Goal: Information Seeking & Learning: Learn about a topic

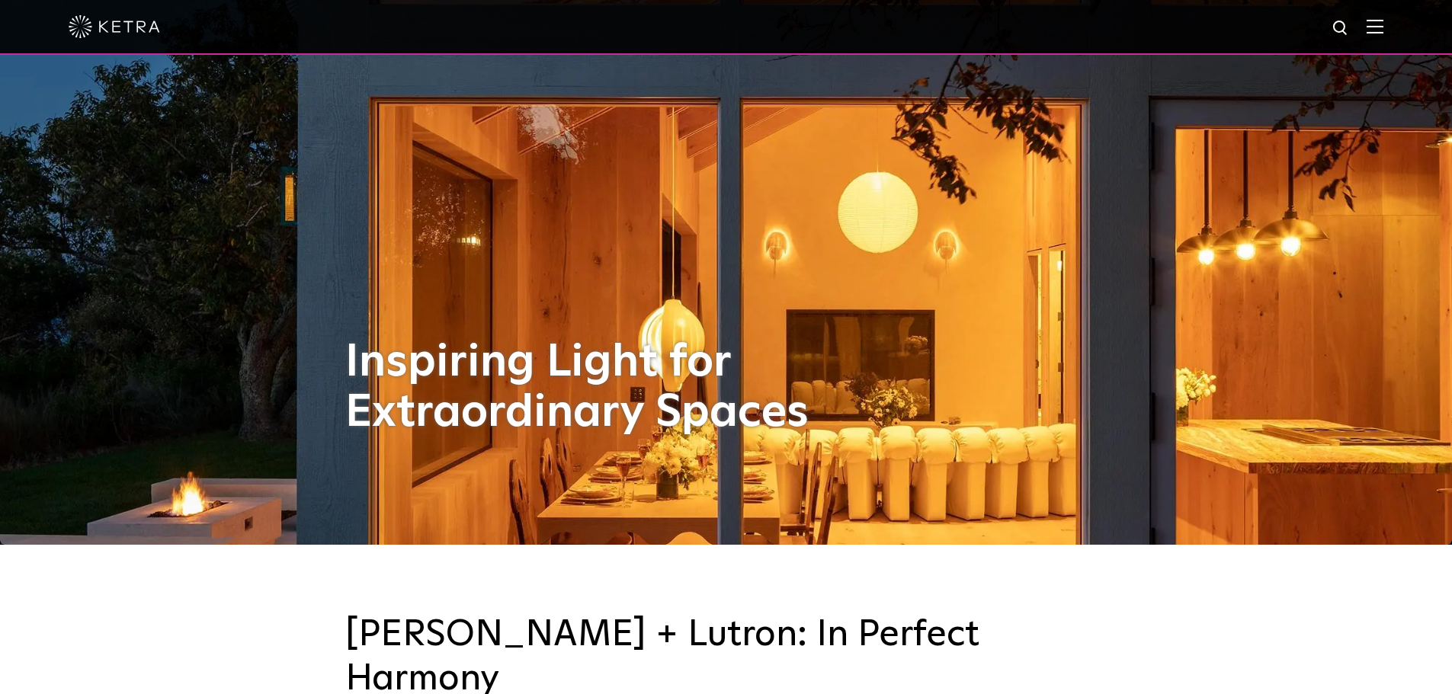
scroll to position [152, 0]
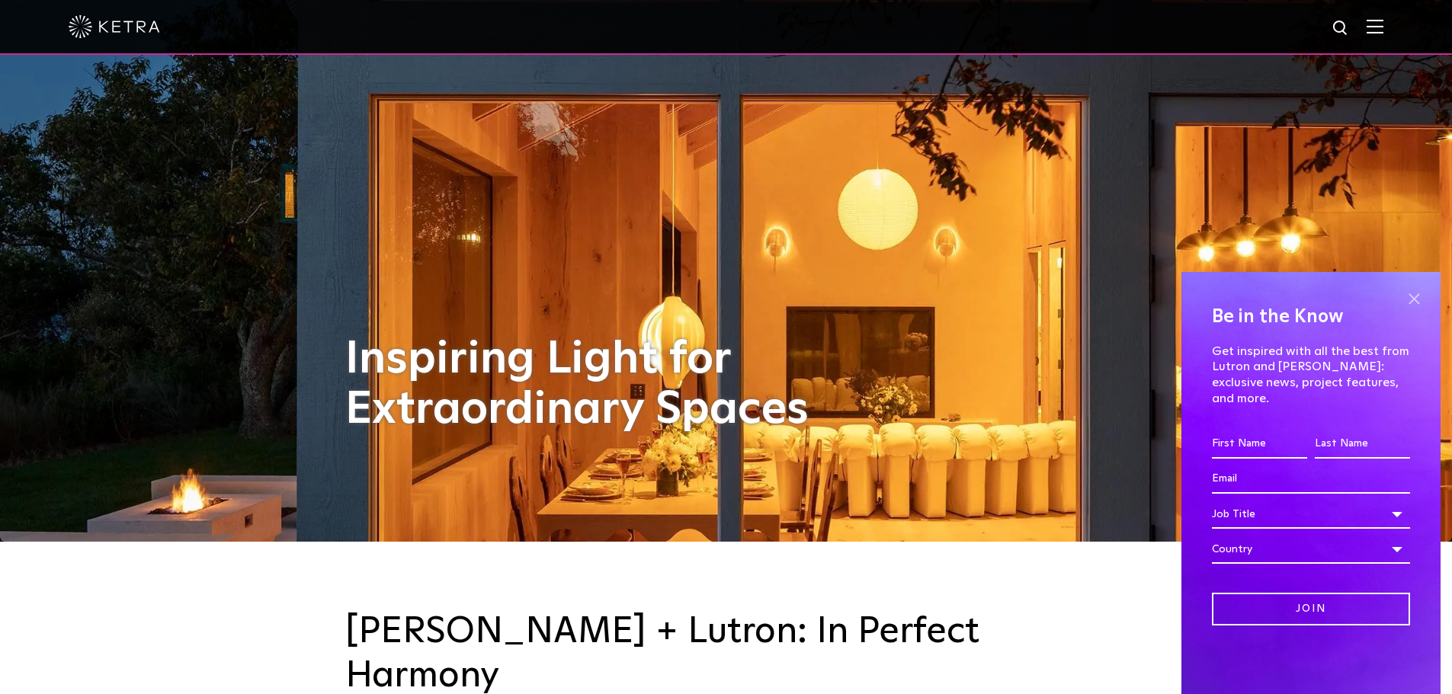
click at [1405, 310] on span at bounding box center [1413, 298] width 23 height 23
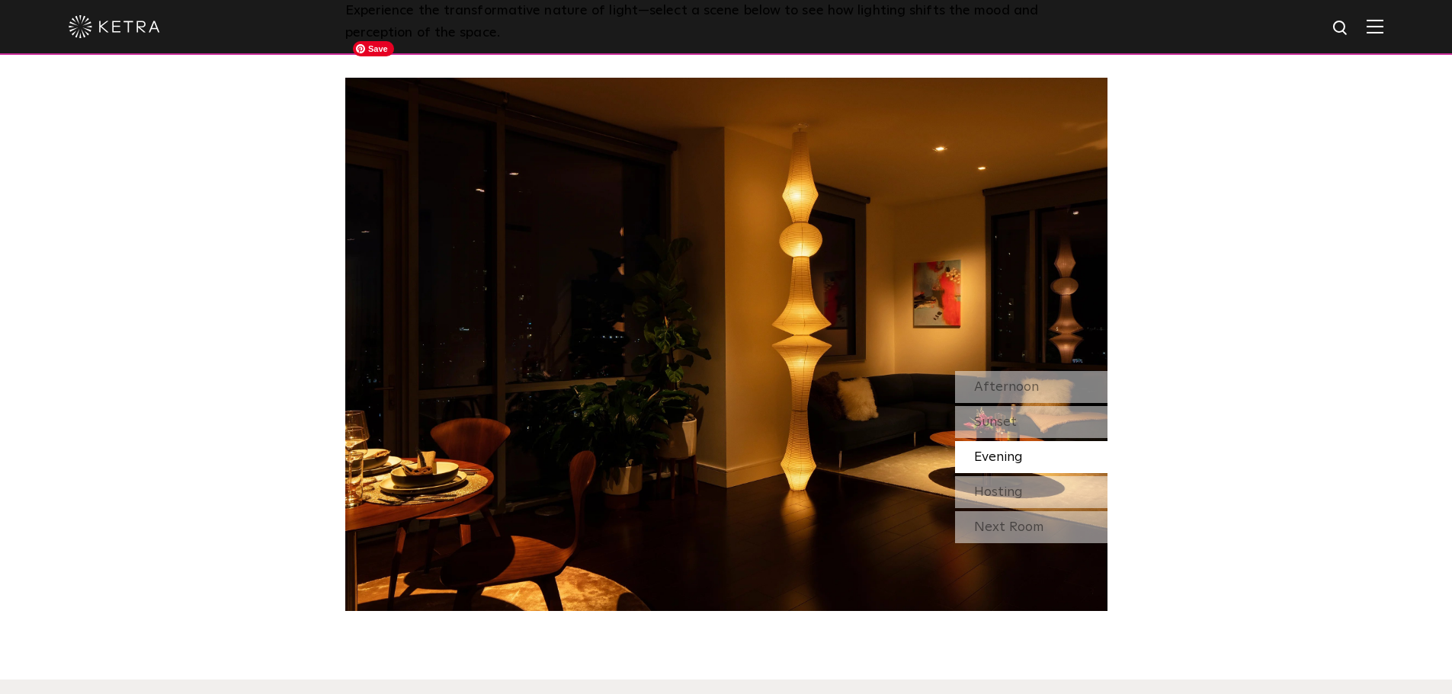
scroll to position [1448, 0]
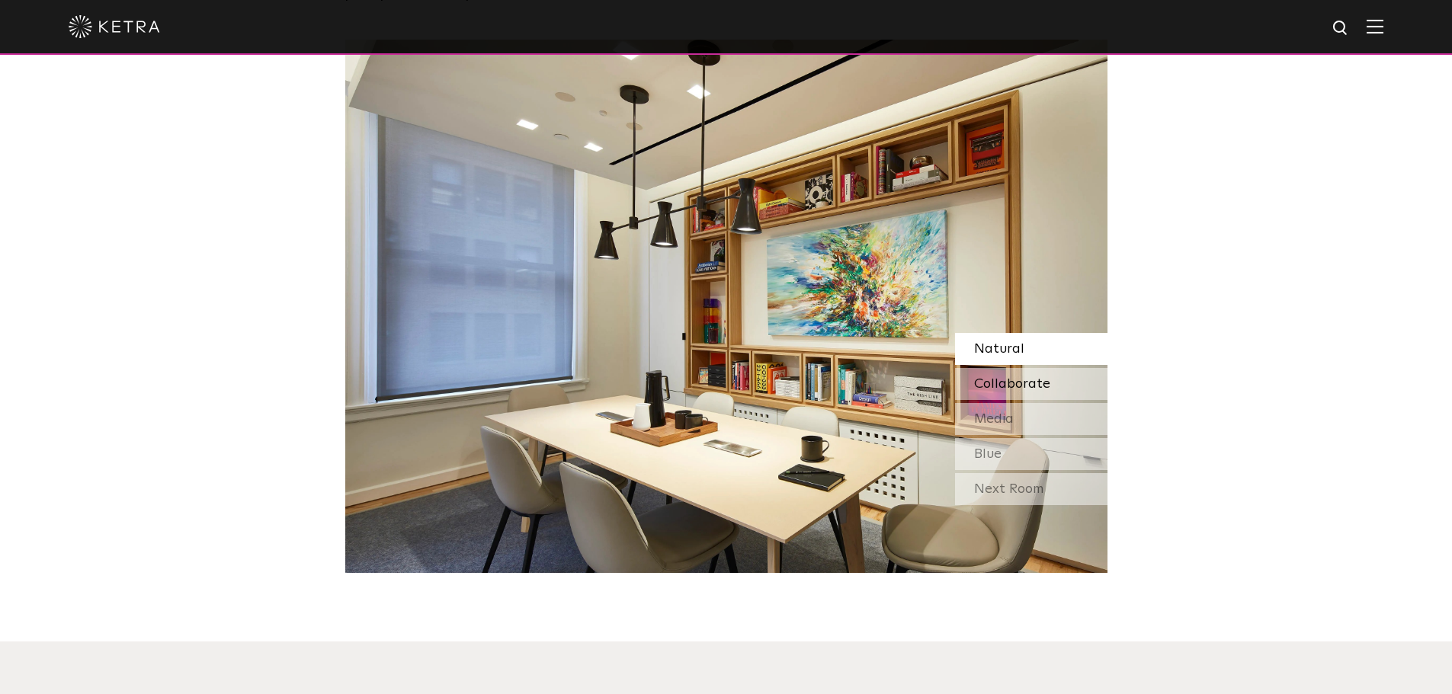
click at [1007, 377] on span "Collaborate" at bounding box center [1012, 384] width 76 height 14
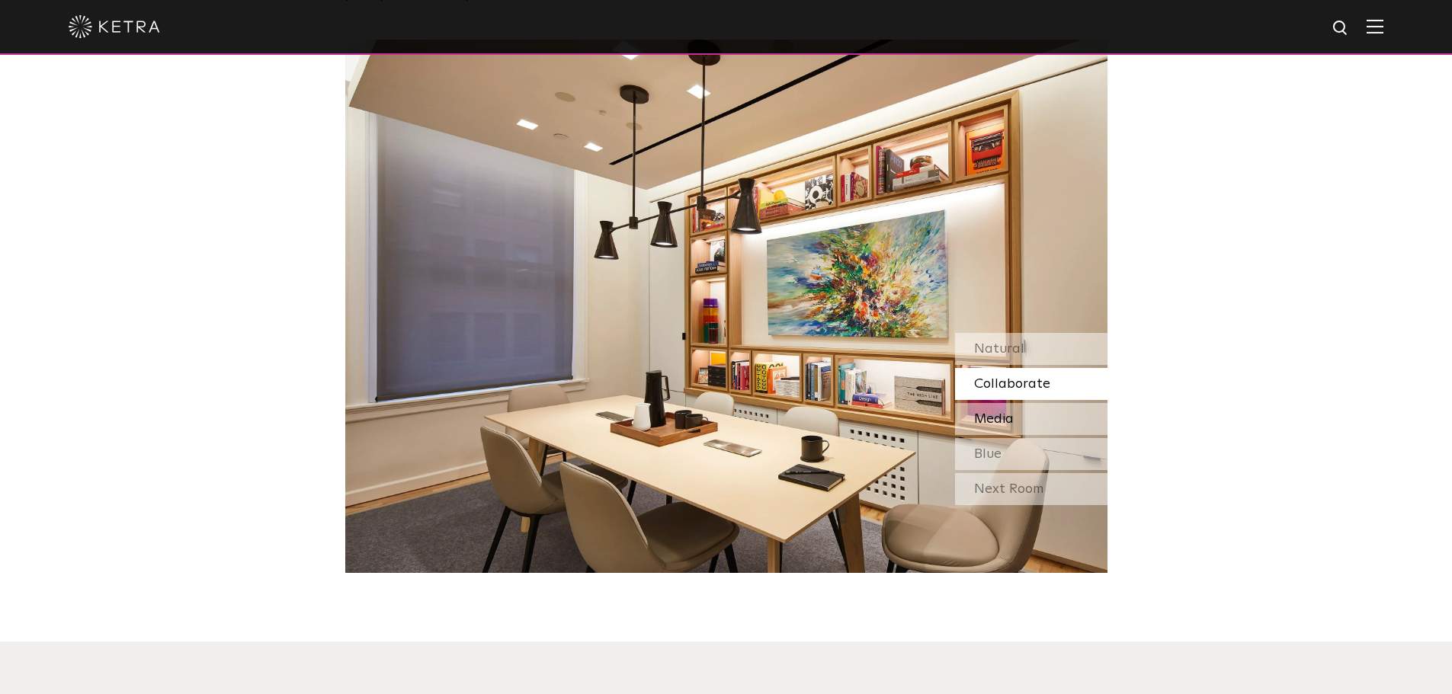
click at [1000, 412] on span "Media" at bounding box center [994, 419] width 40 height 14
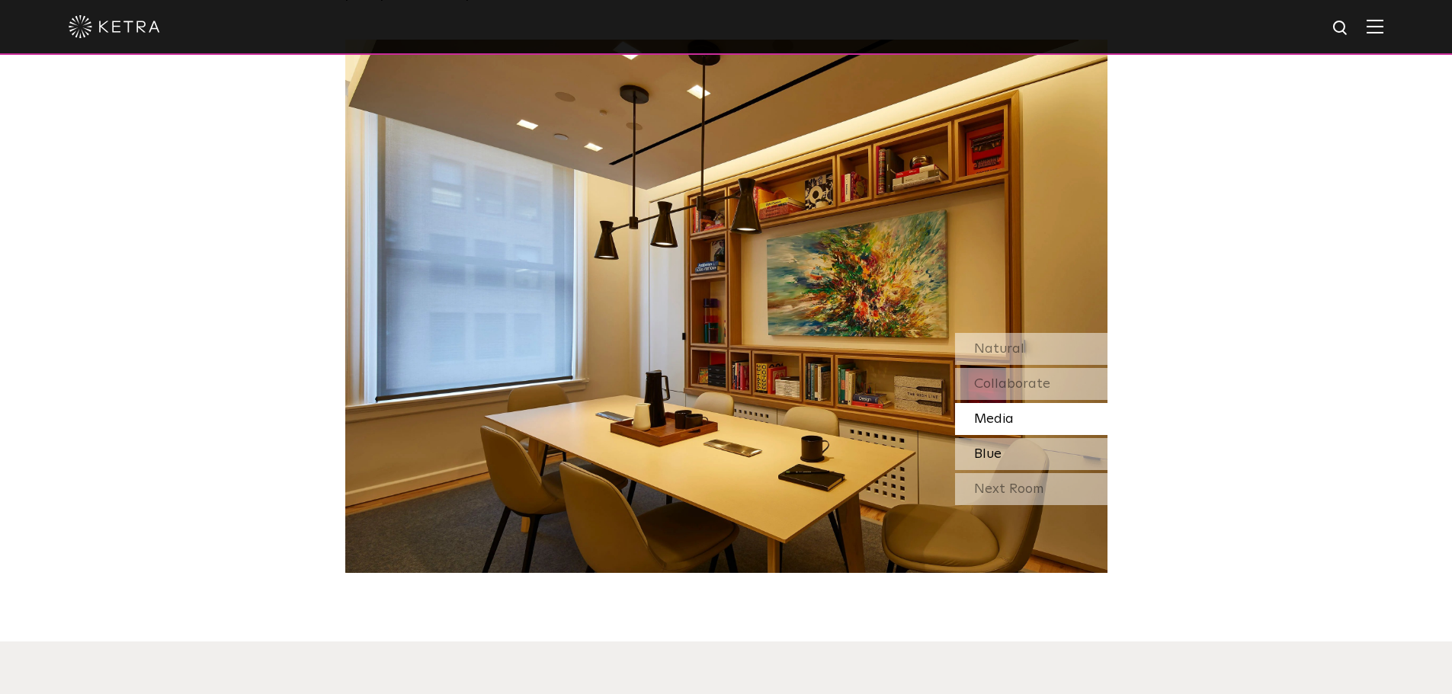
click at [996, 447] on span "Blue" at bounding box center [987, 454] width 27 height 14
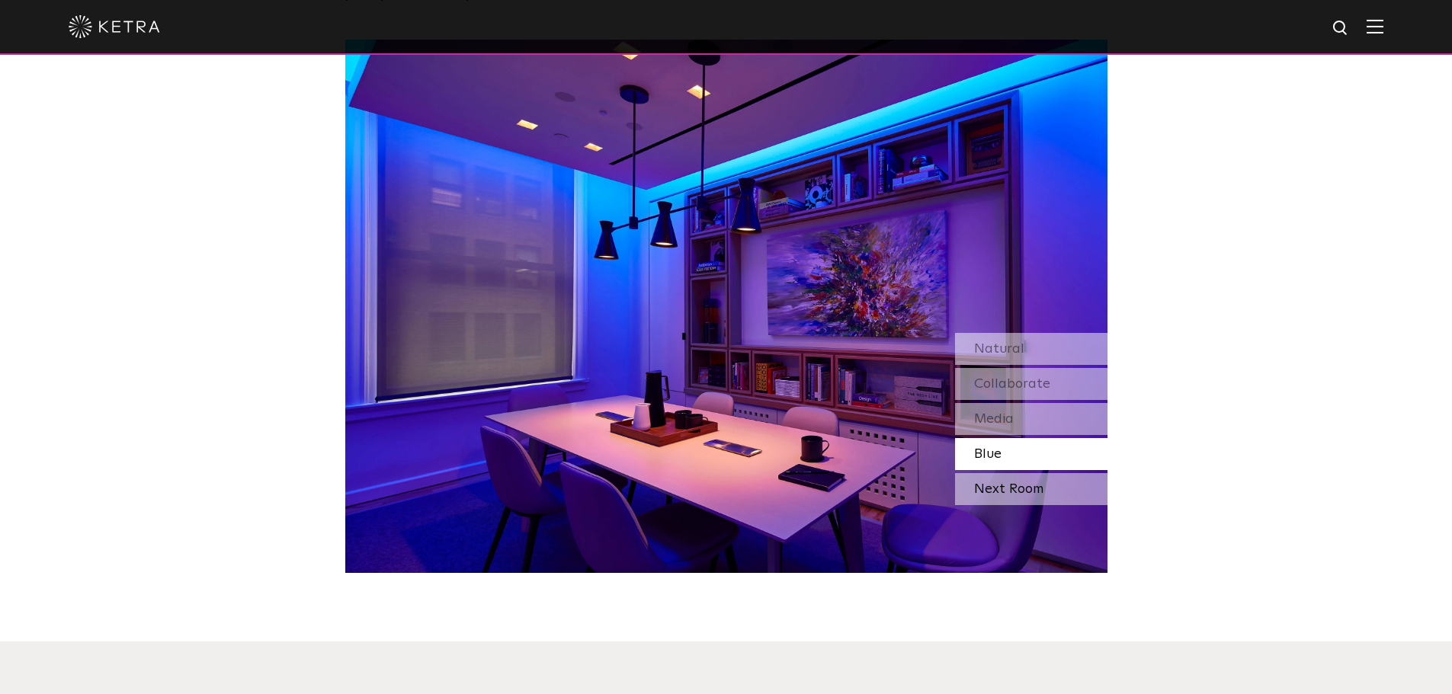
click at [999, 473] on div "Next Room" at bounding box center [1031, 489] width 152 height 32
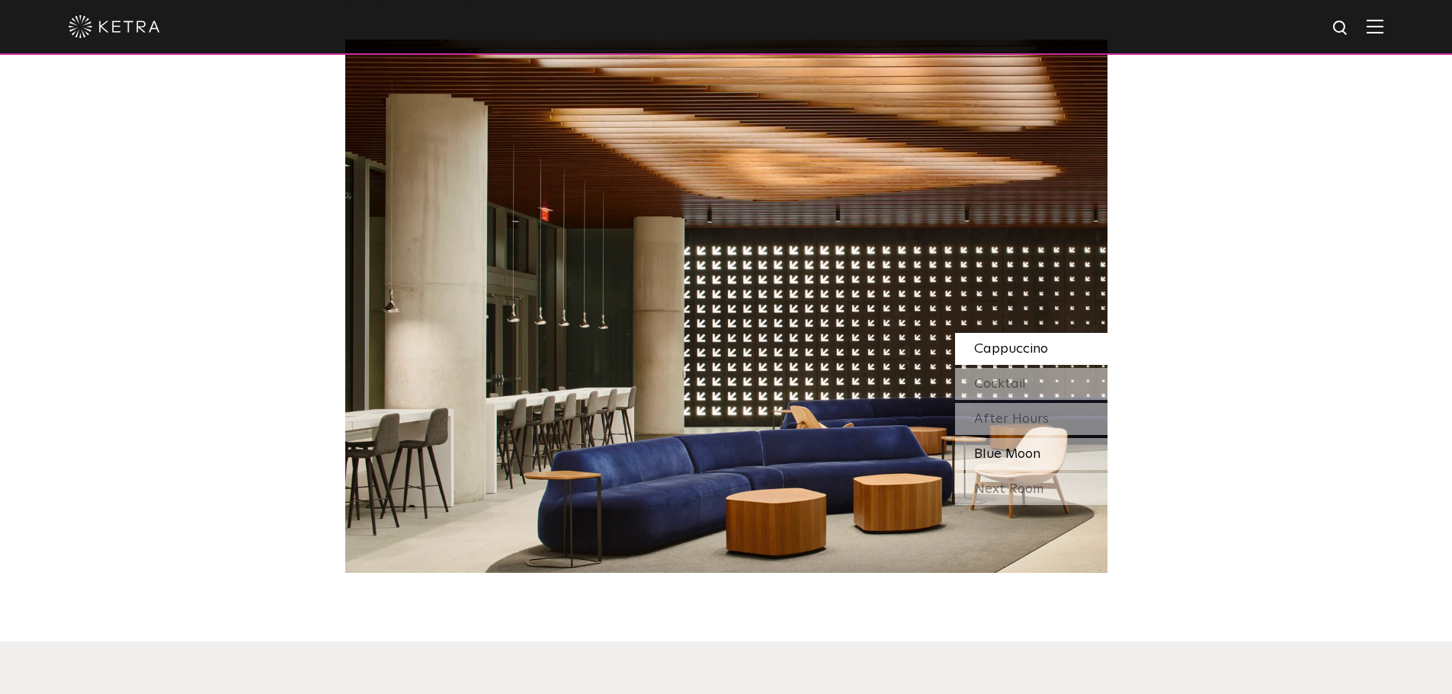
click at [1001, 447] on span "Blue Moon" at bounding box center [1007, 454] width 66 height 14
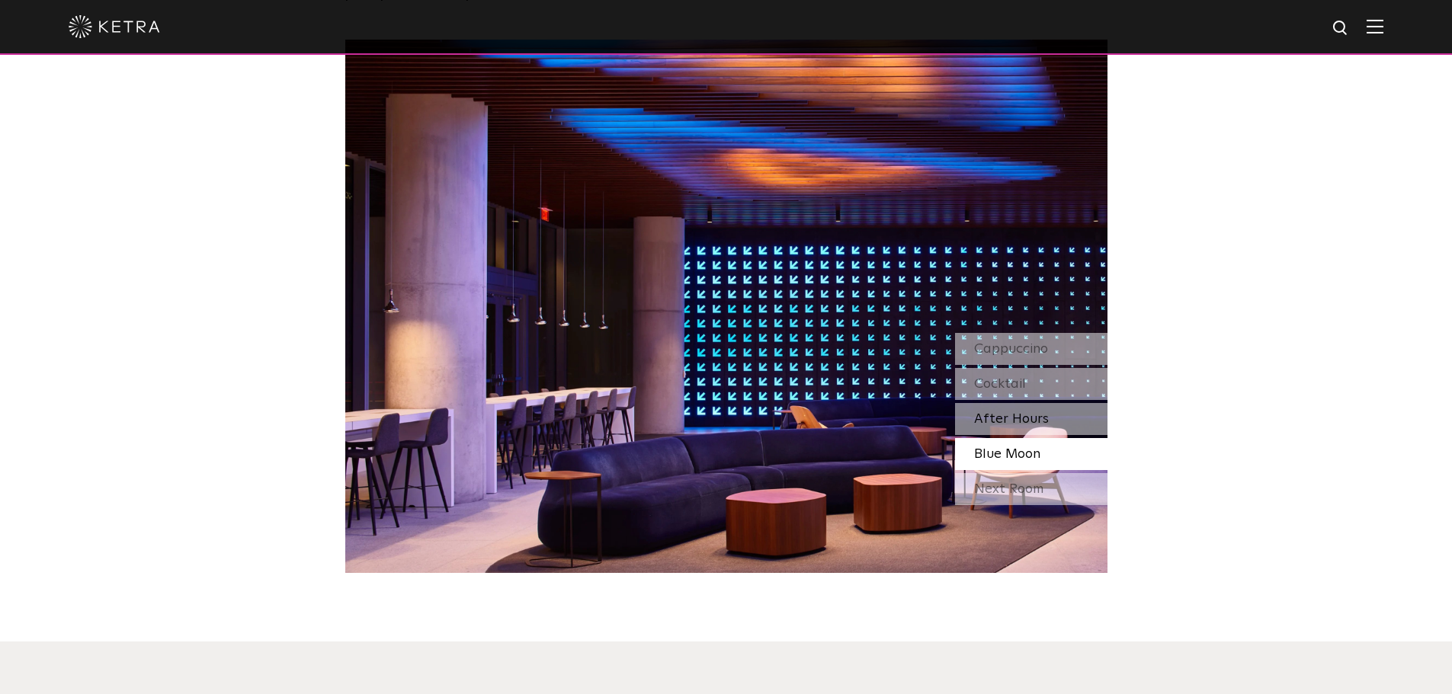
click at [1004, 412] on span "After Hours" at bounding box center [1011, 419] width 75 height 14
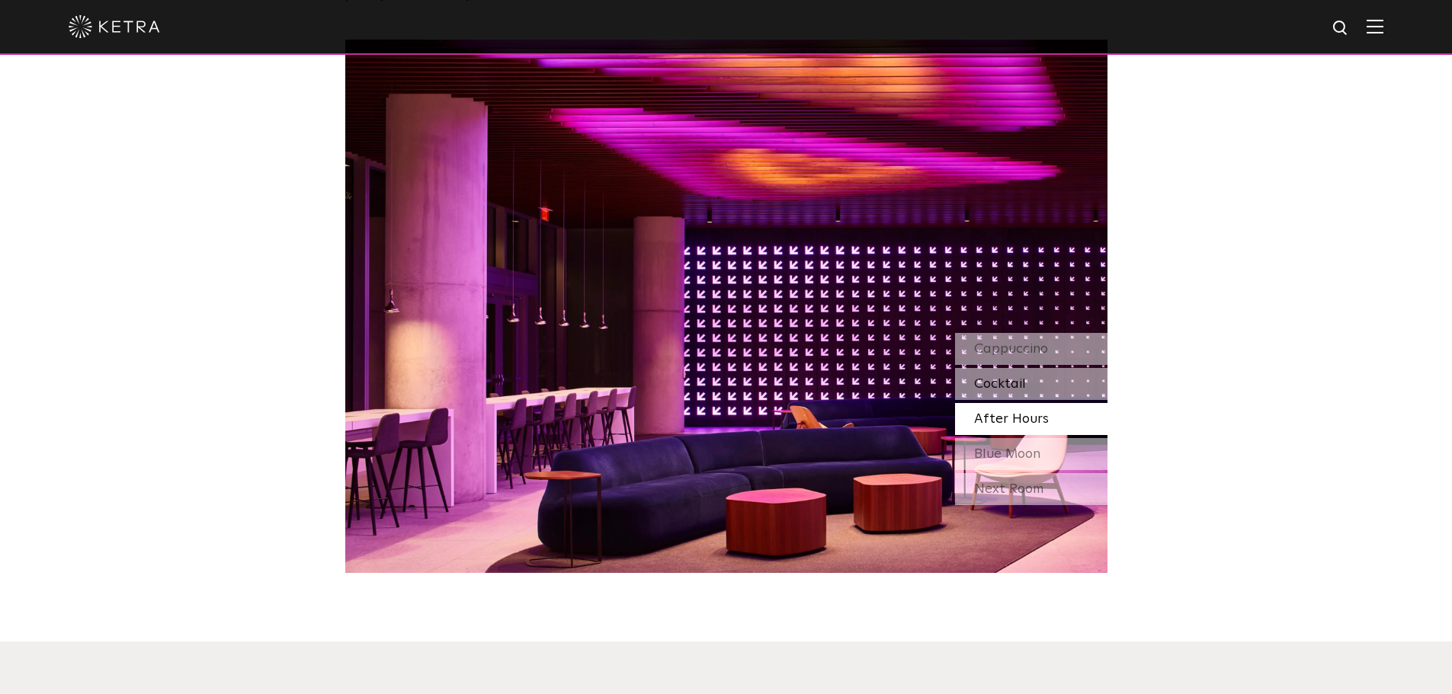
click at [1001, 377] on span "Cocktail" at bounding box center [1000, 384] width 52 height 14
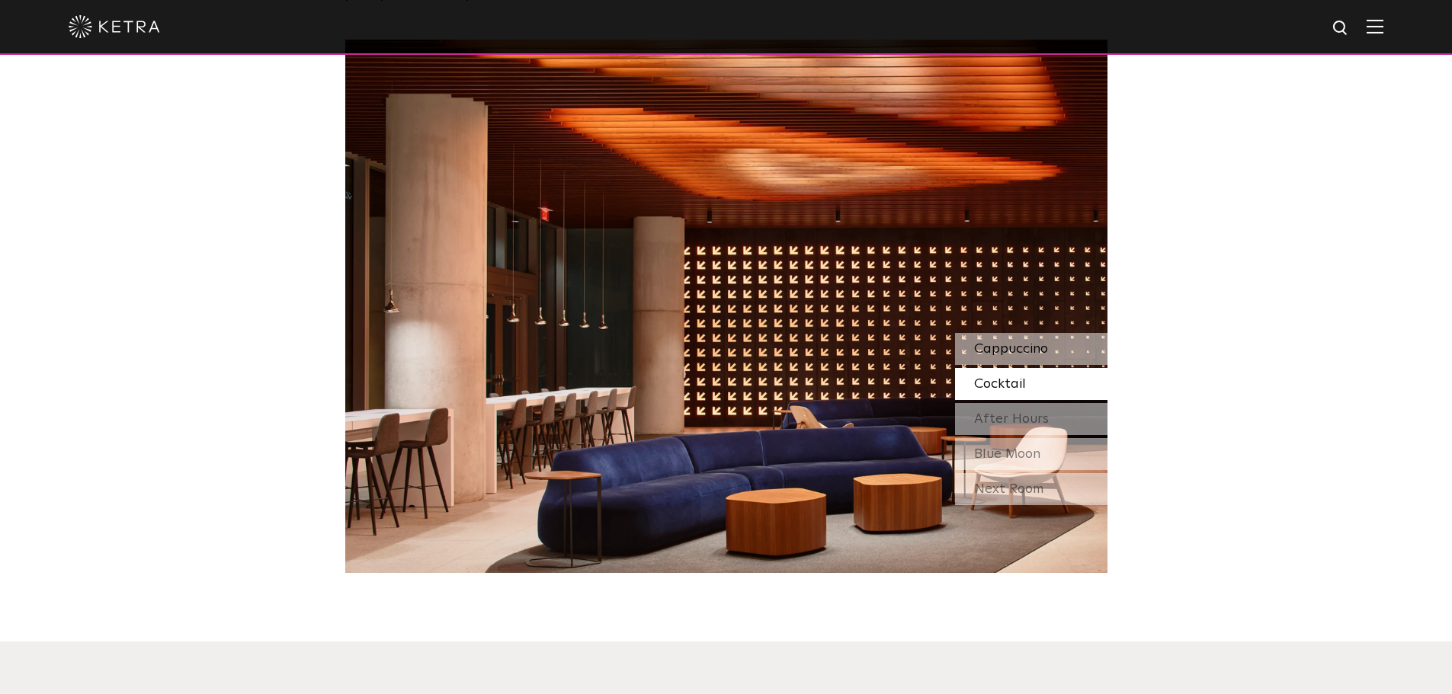
click at [1004, 333] on div "Cappuccino" at bounding box center [1031, 349] width 152 height 32
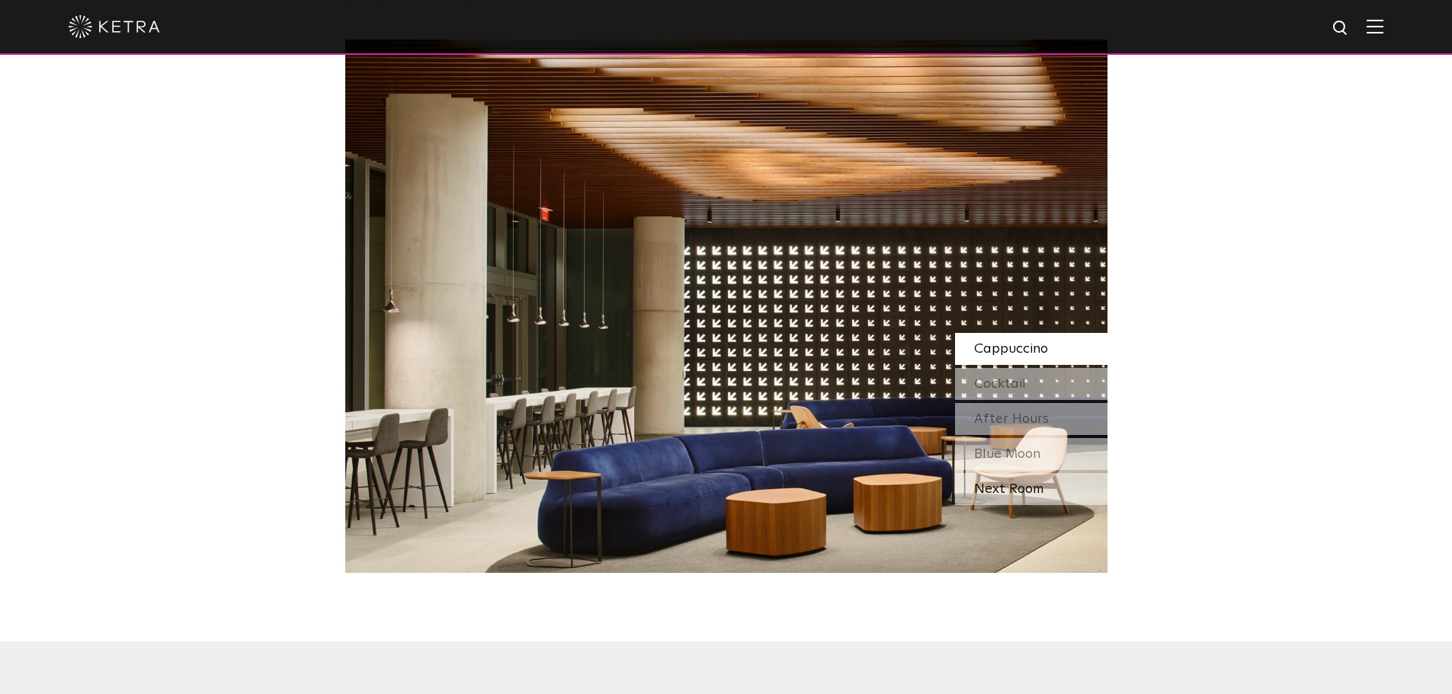
click at [1005, 473] on div "Next Room" at bounding box center [1031, 489] width 152 height 32
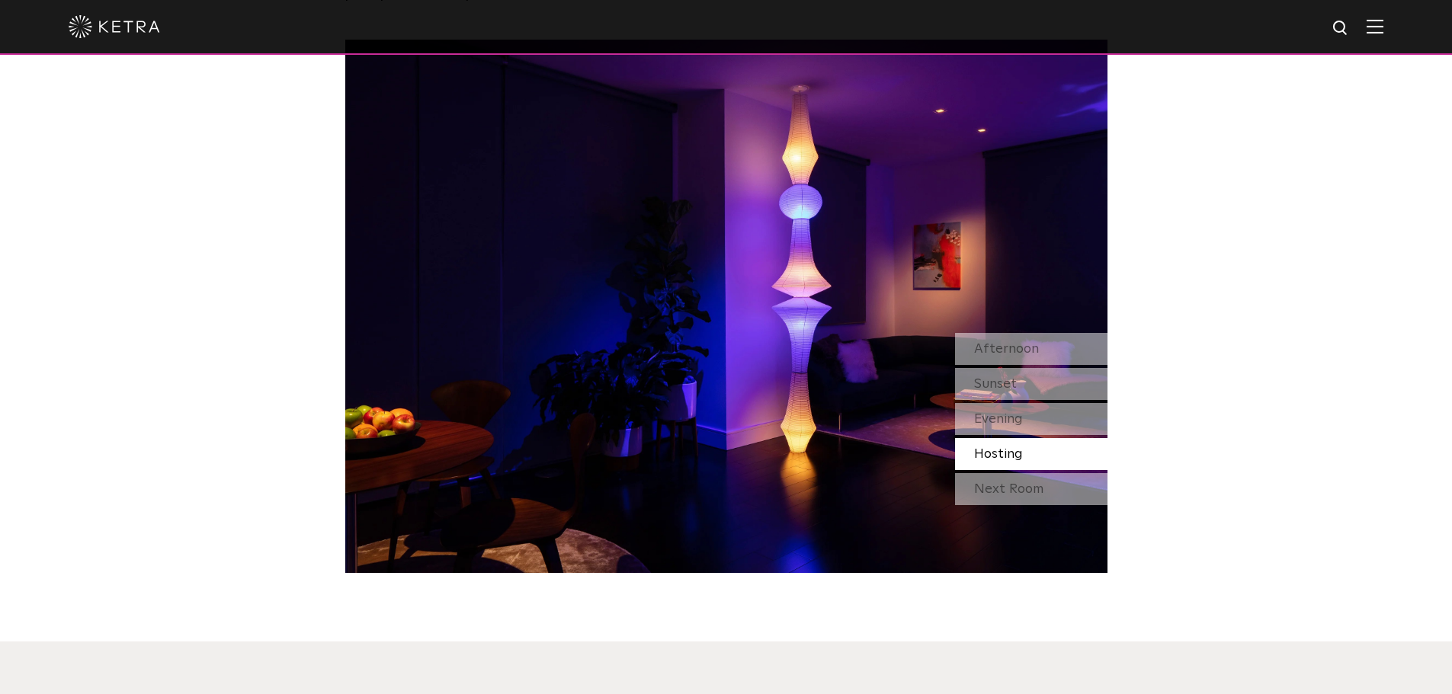
click at [1005, 473] on div "Next Room" at bounding box center [1031, 489] width 152 height 32
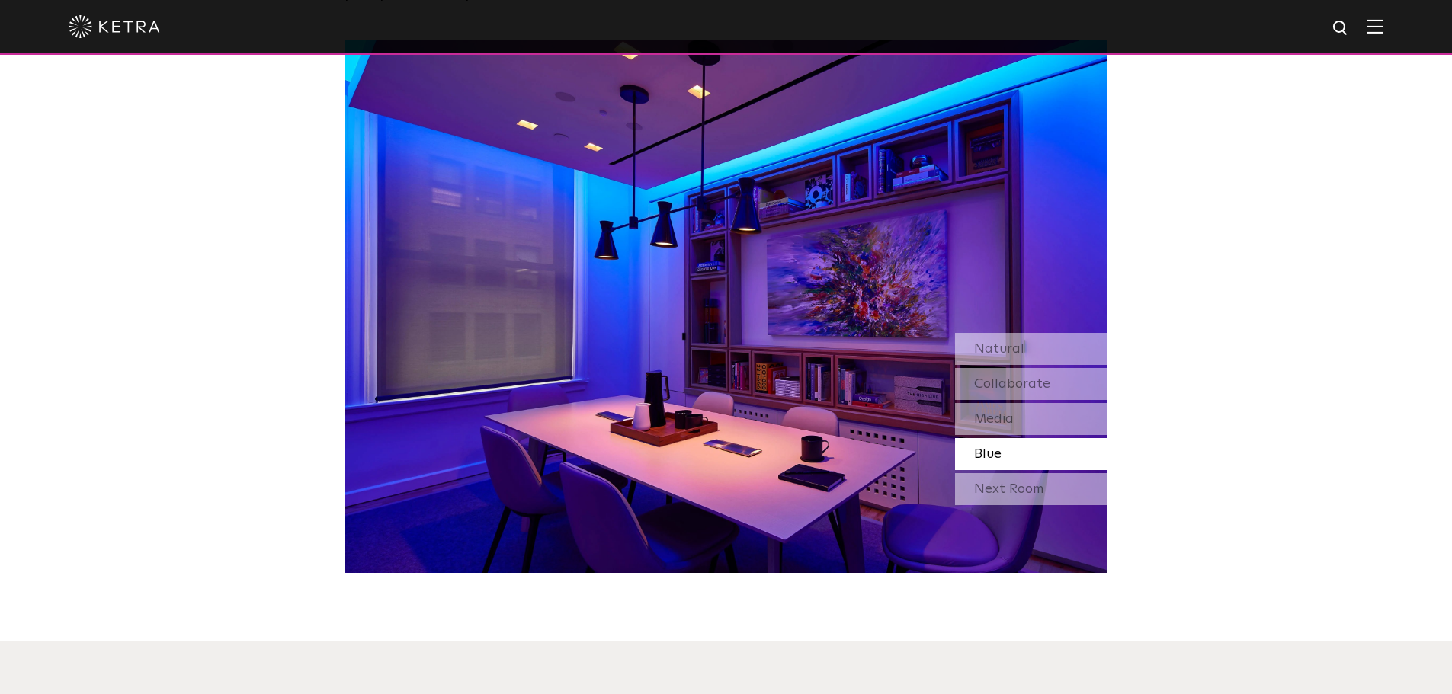
click at [1005, 473] on div "Next Room" at bounding box center [1031, 489] width 152 height 32
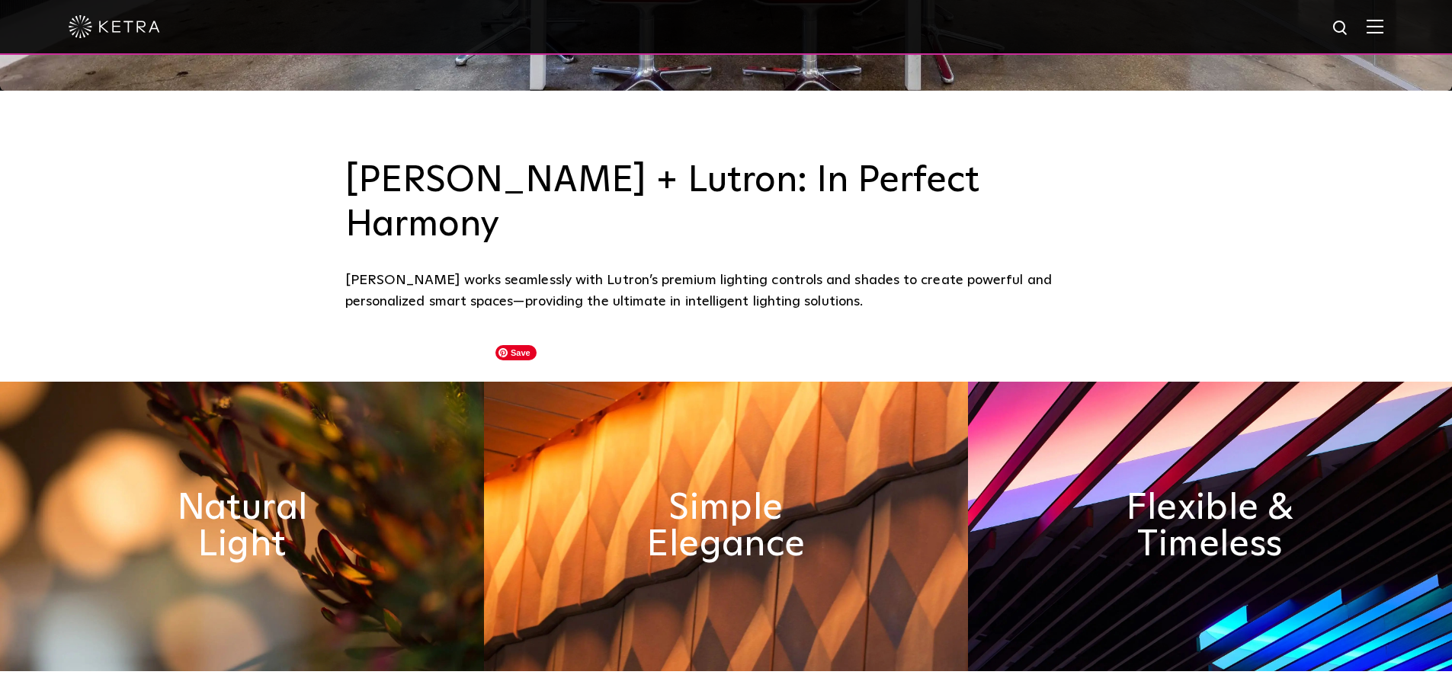
scroll to position [614, 0]
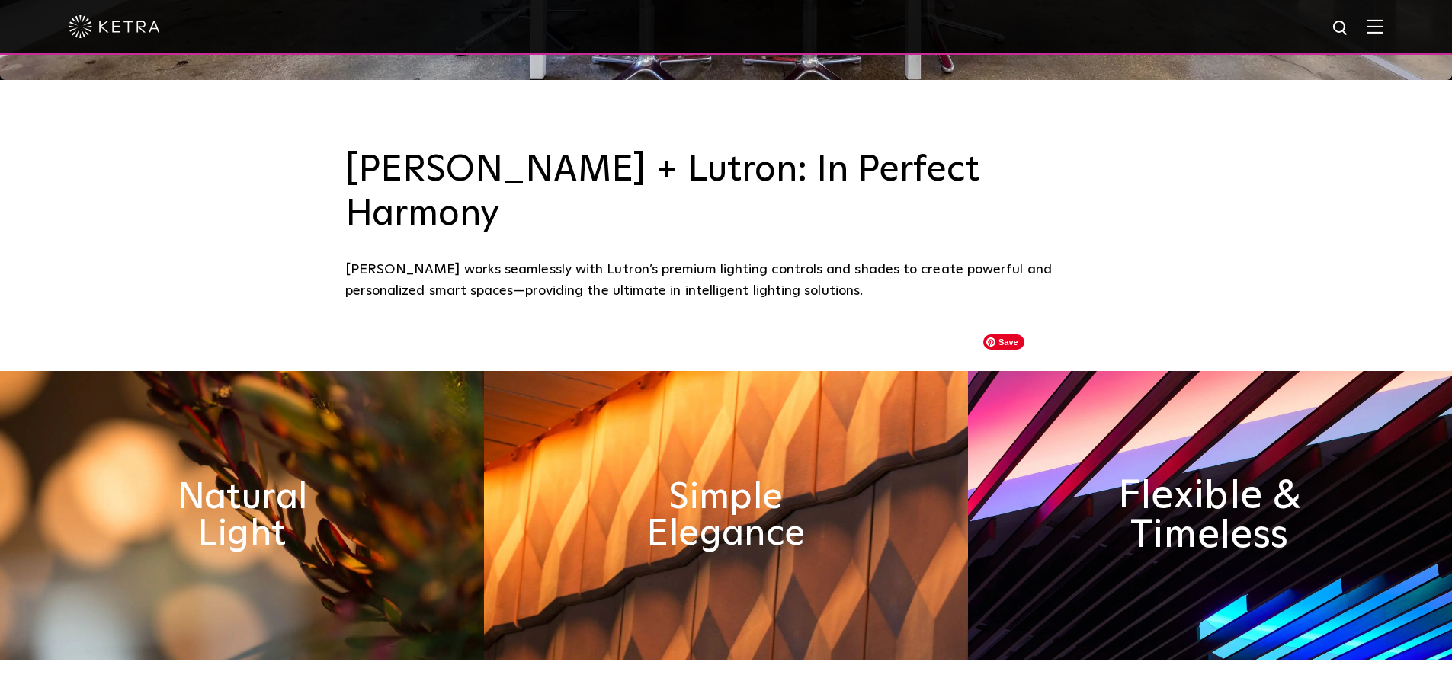
click at [1260, 492] on h2 "Flexible & Timeless" at bounding box center [1209, 515] width 249 height 80
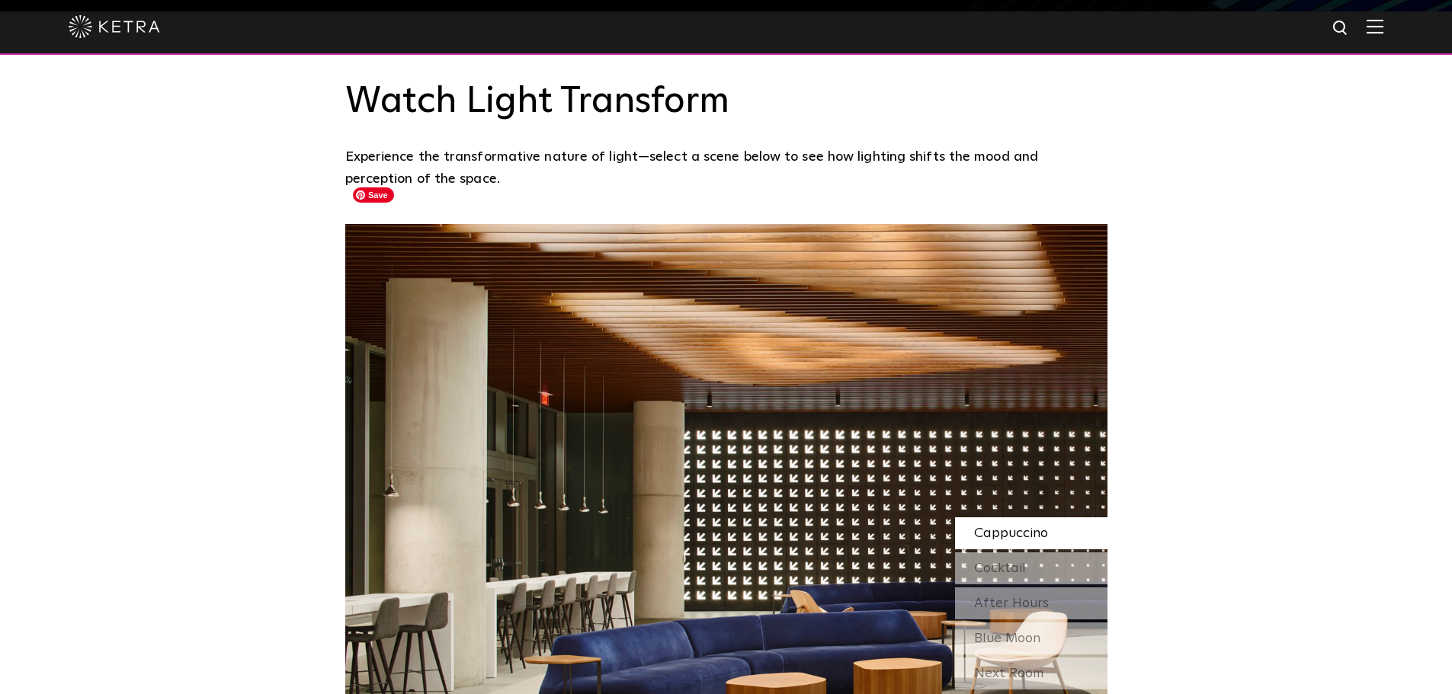
scroll to position [1376, 0]
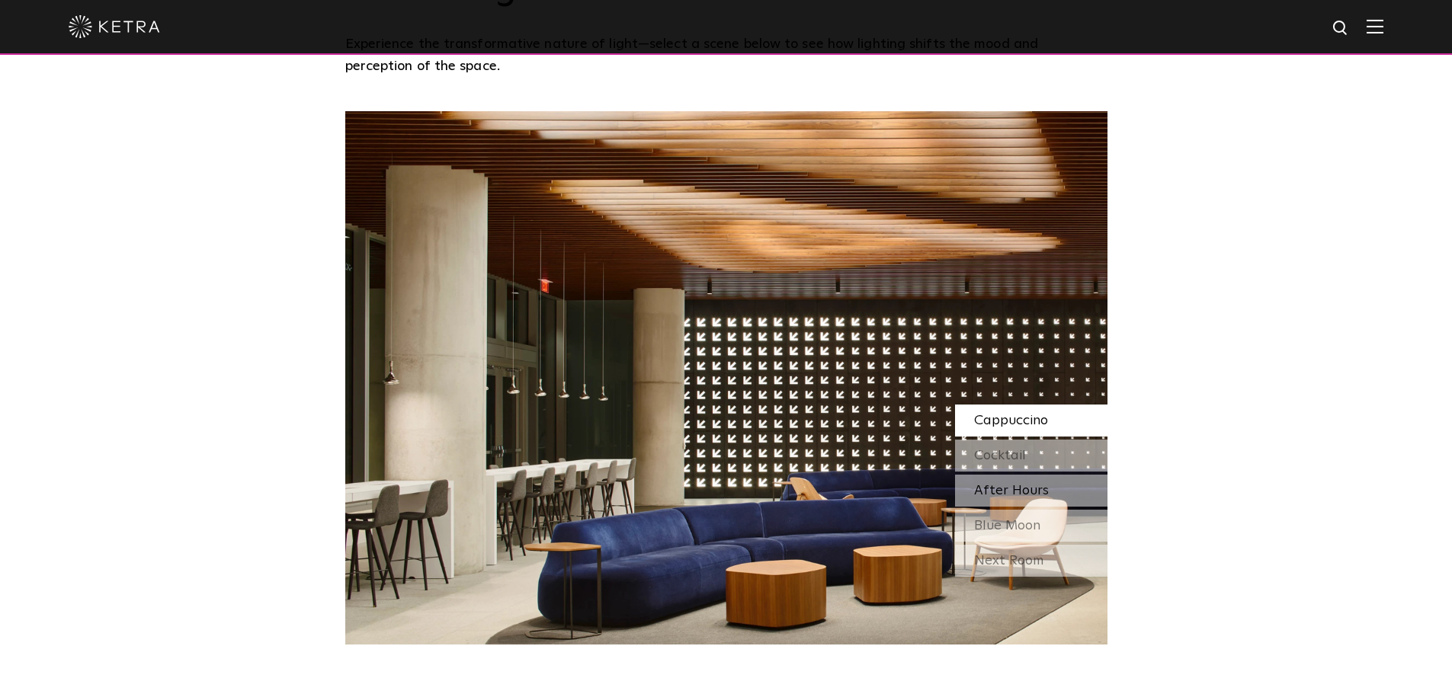
click at [1022, 484] on span "After Hours" at bounding box center [1011, 491] width 75 height 14
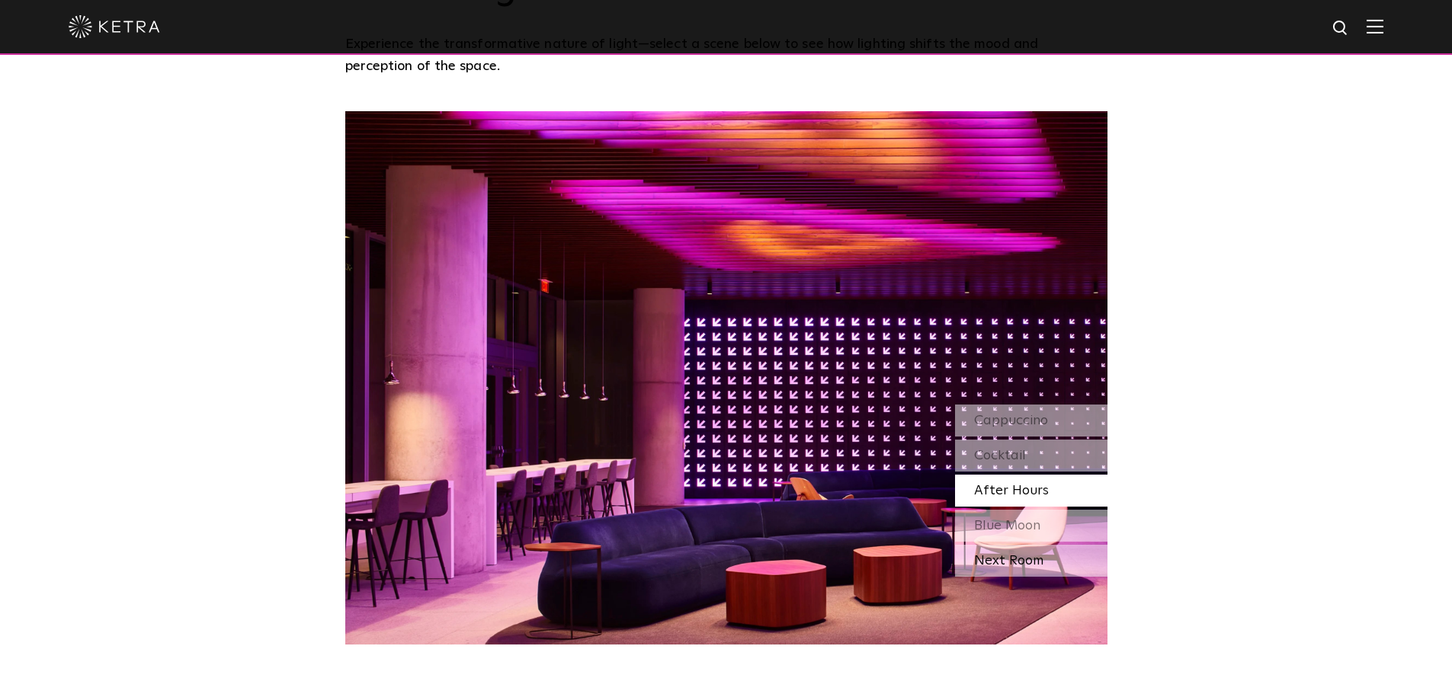
click at [1030, 545] on div "Next Room" at bounding box center [1031, 561] width 152 height 32
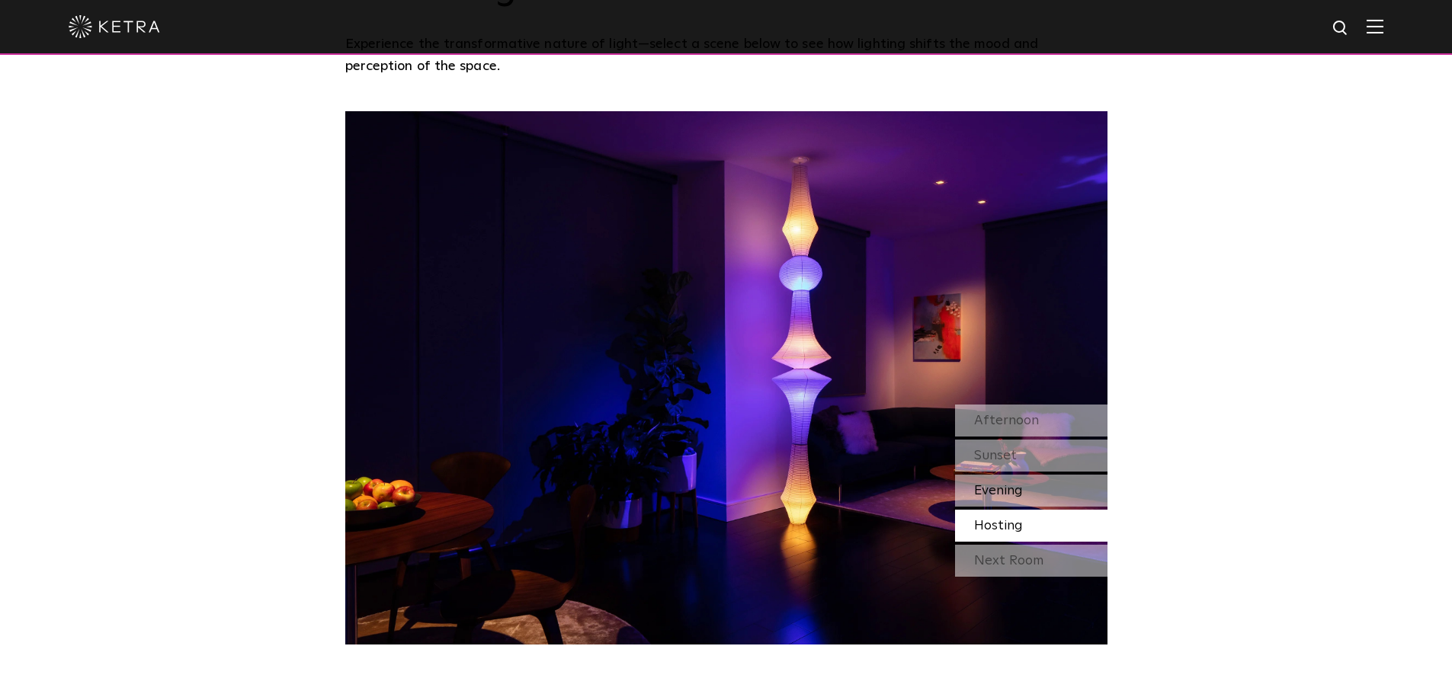
click at [1001, 484] on span "Evening" at bounding box center [998, 491] width 49 height 14
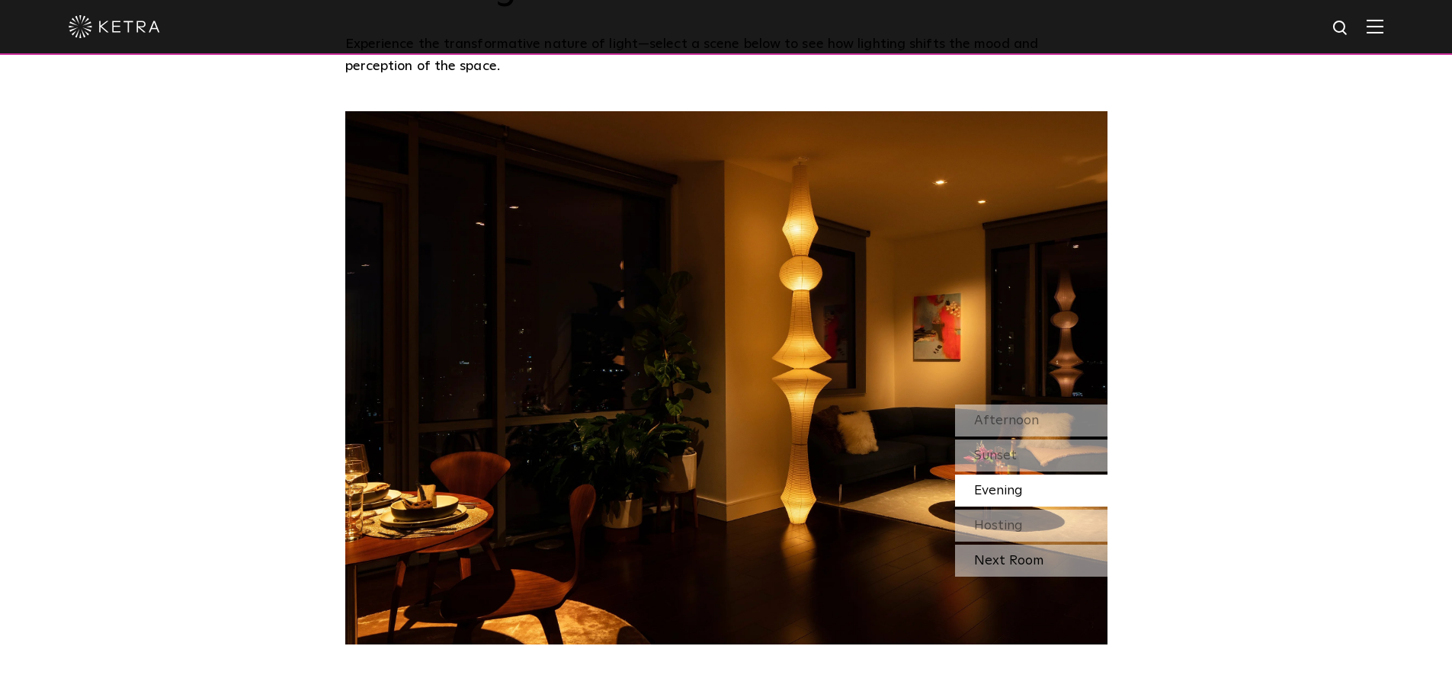
click at [1022, 545] on div "Next Room" at bounding box center [1031, 561] width 152 height 32
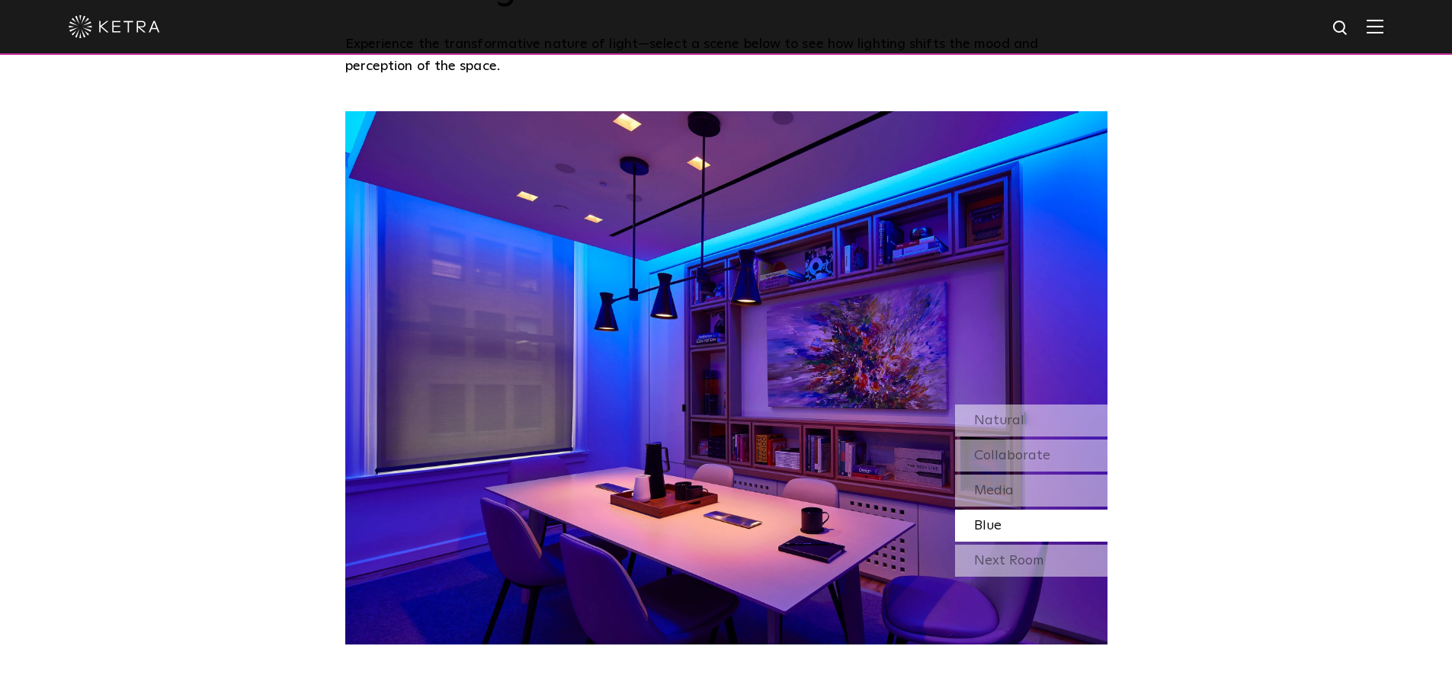
click at [1022, 545] on div "Next Room" at bounding box center [1031, 561] width 152 height 32
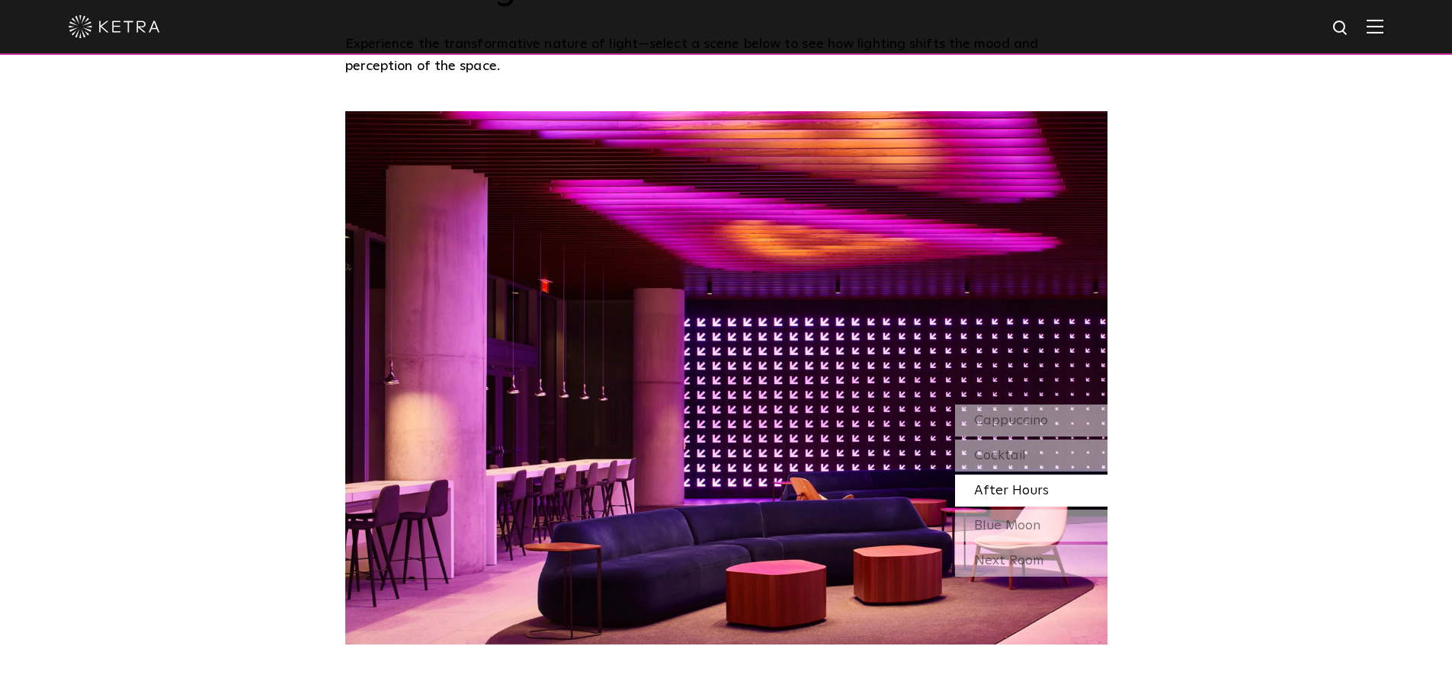
click at [1022, 545] on div "Next Room" at bounding box center [1031, 561] width 152 height 32
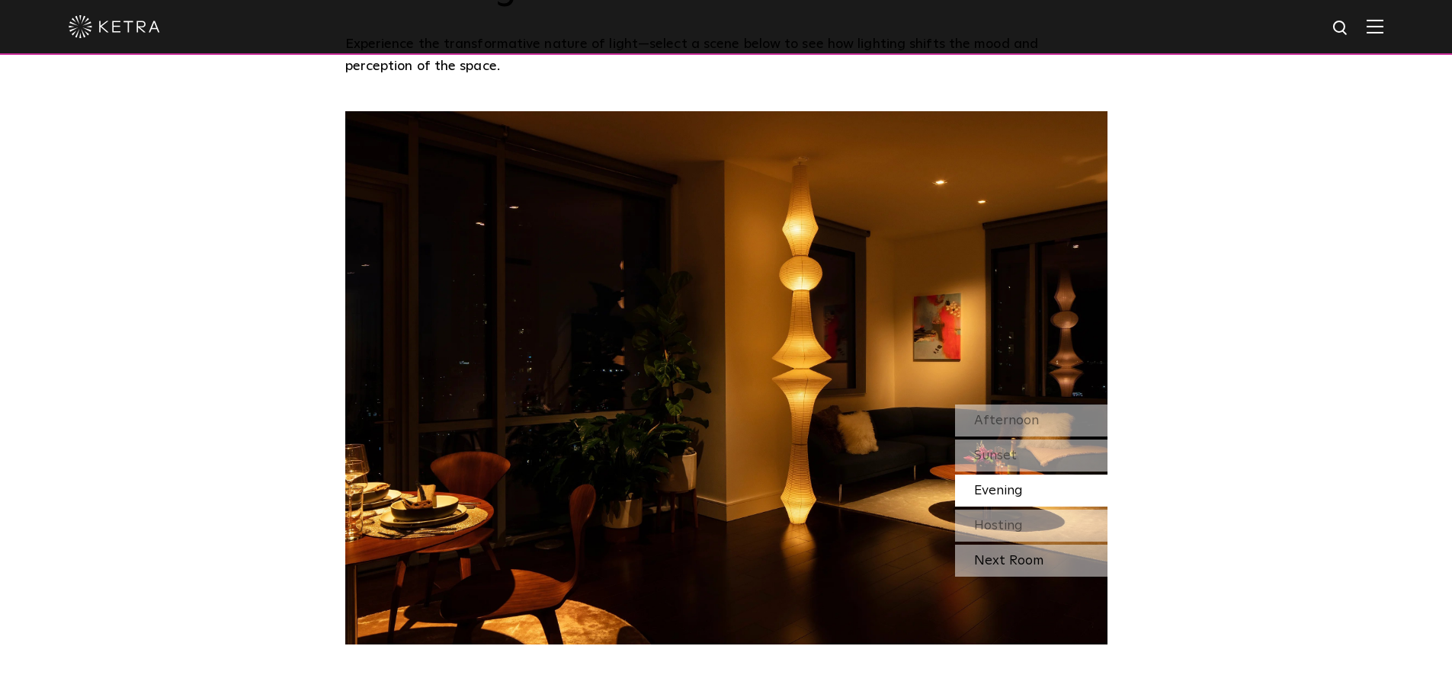
click at [1022, 545] on div "Next Room" at bounding box center [1031, 561] width 152 height 32
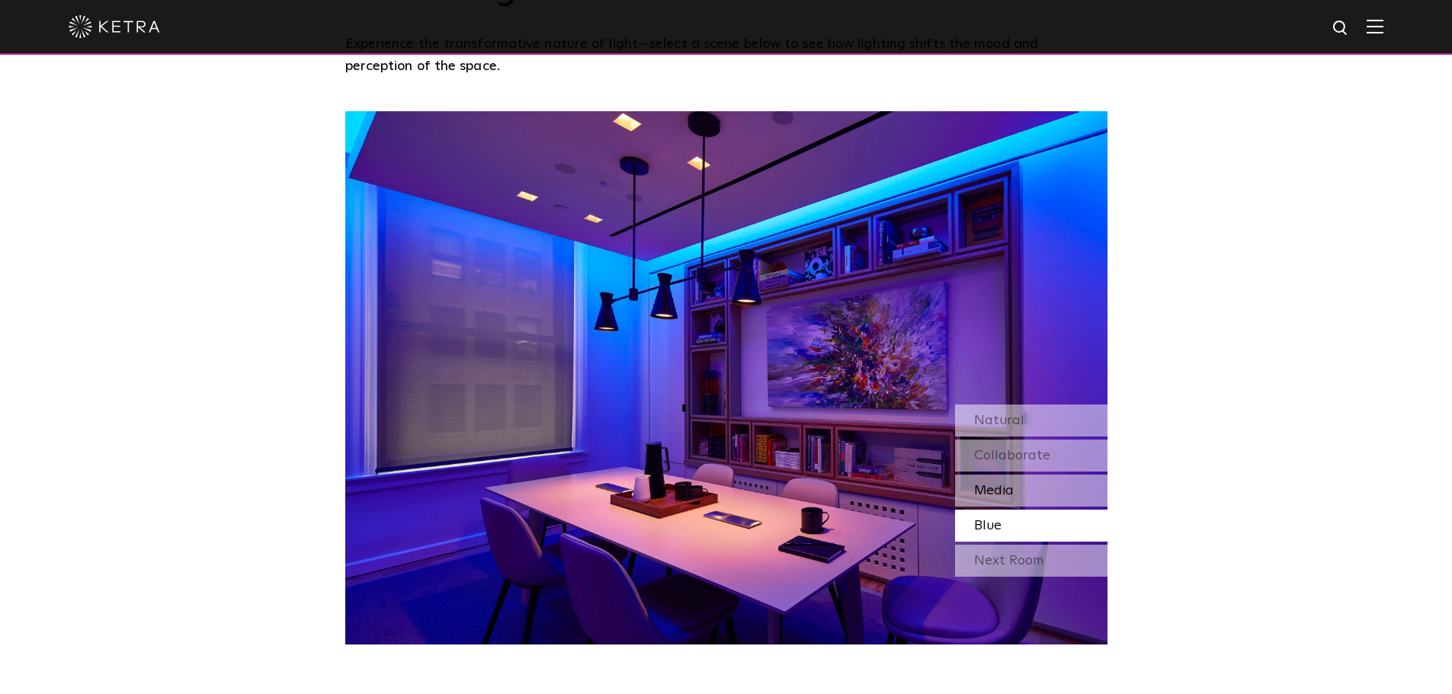
click at [1020, 475] on div "Media" at bounding box center [1031, 491] width 152 height 32
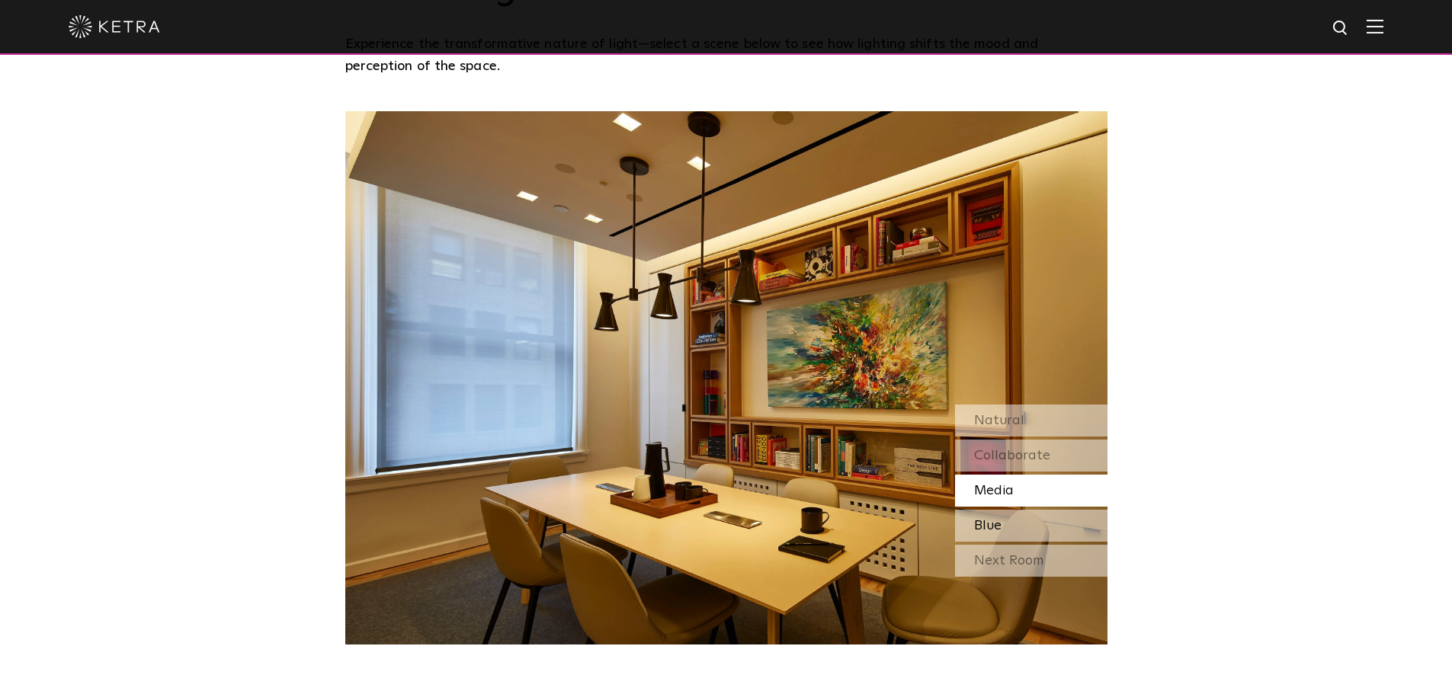
click at [1010, 510] on div "Blue" at bounding box center [1031, 526] width 152 height 32
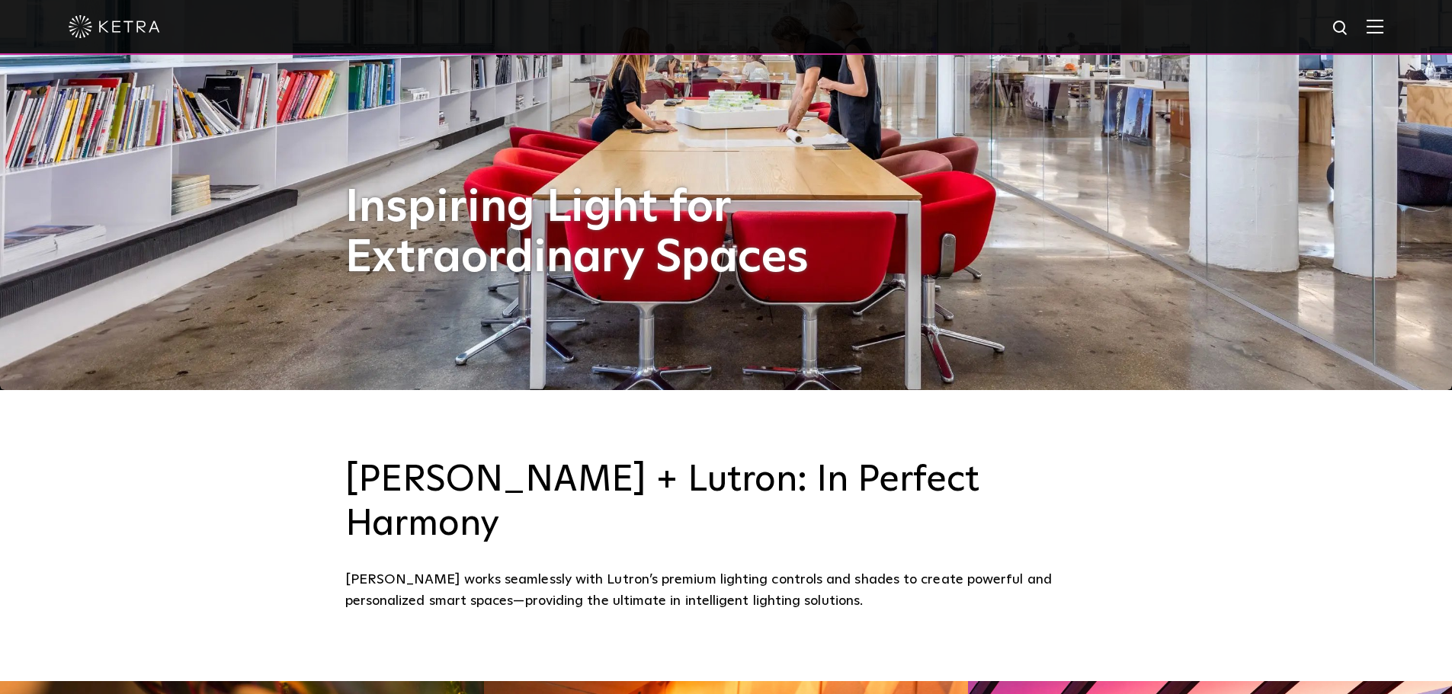
scroll to position [386, 0]
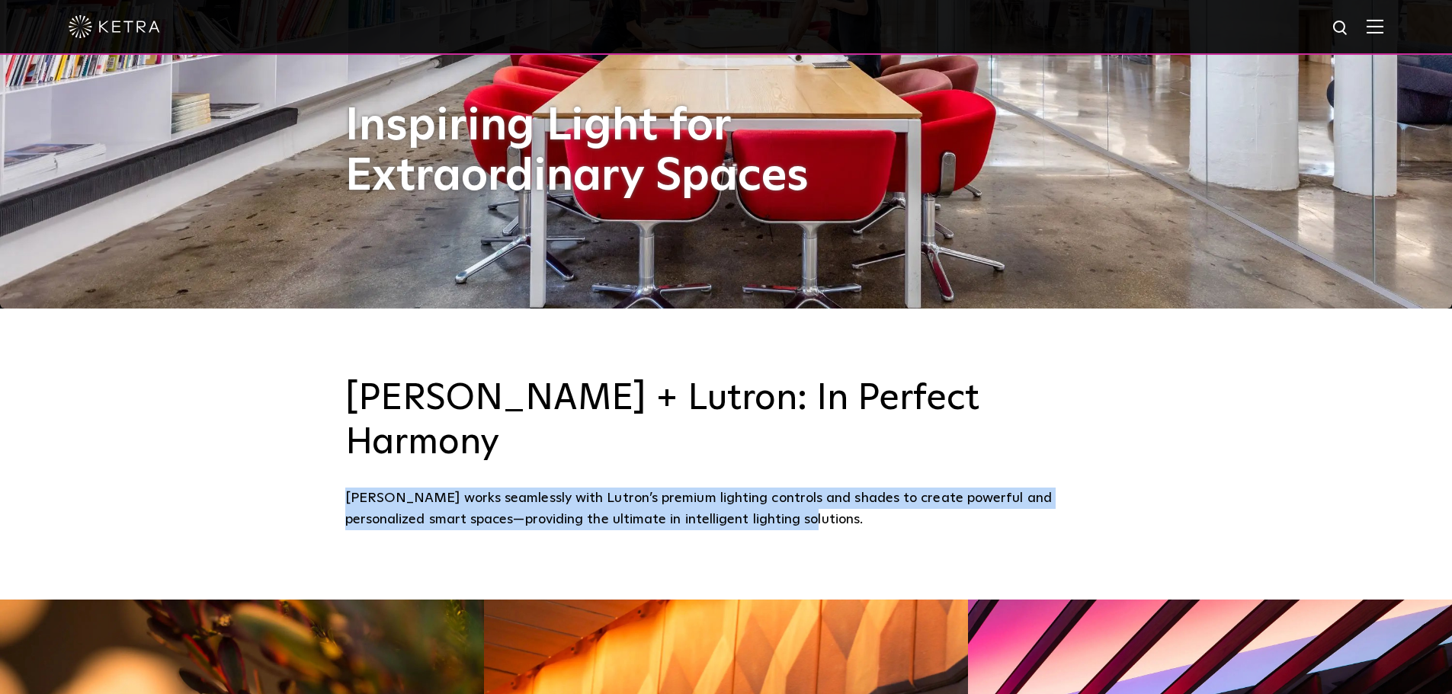
drag, startPoint x: 751, startPoint y: 477, endPoint x: 347, endPoint y: 460, distance: 403.4
click at [347, 488] on div "[PERSON_NAME] works seamlessly with Lutron’s premium lighting controls and shad…" at bounding box center [726, 509] width 762 height 43
copy div "[PERSON_NAME] works seamlessly with Lutron’s premium lighting controls and shad…"
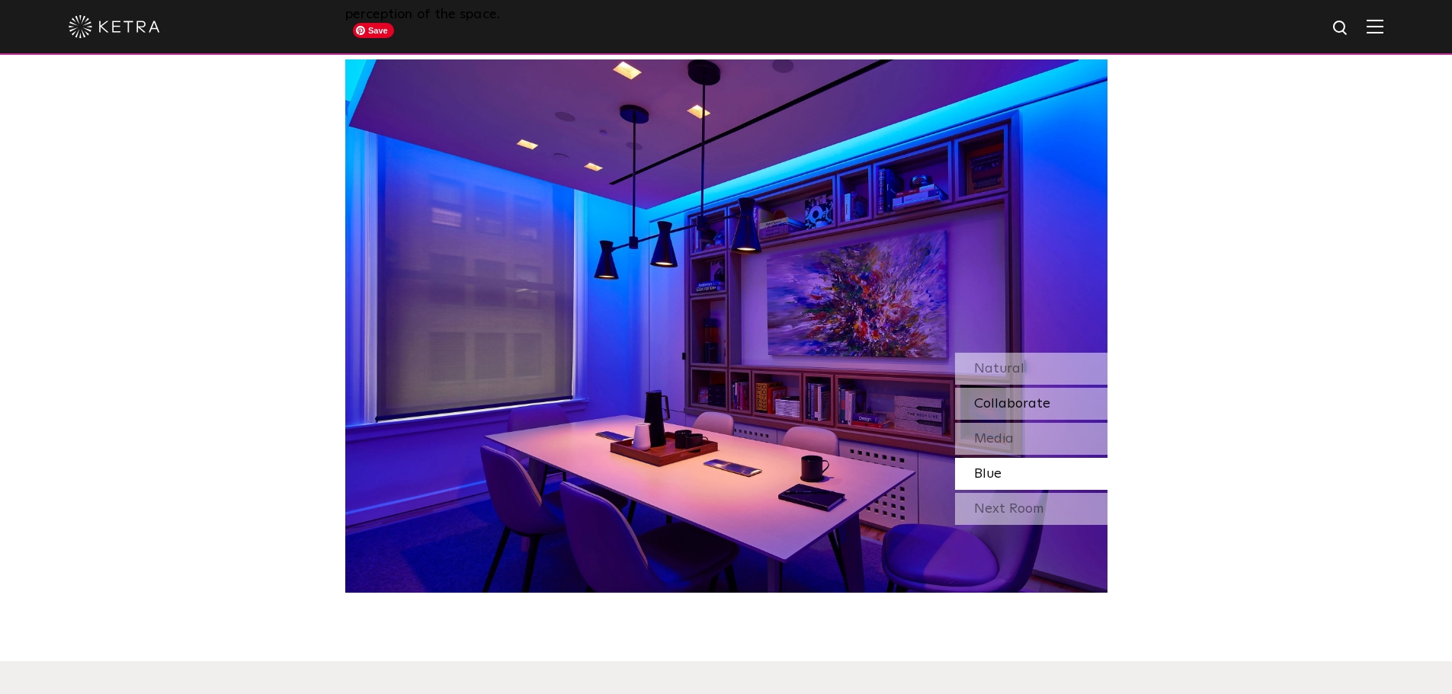
scroll to position [1452, 0]
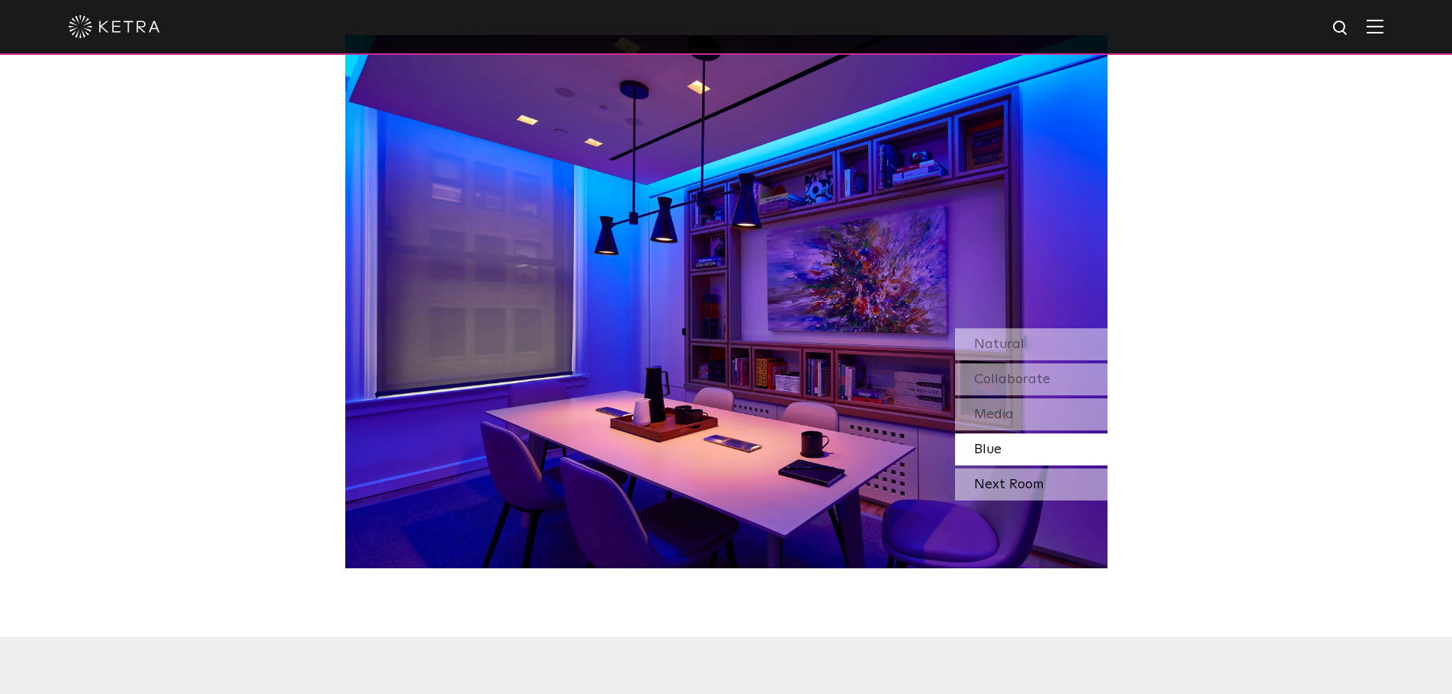
click at [999, 469] on div "Next Room" at bounding box center [1031, 485] width 152 height 32
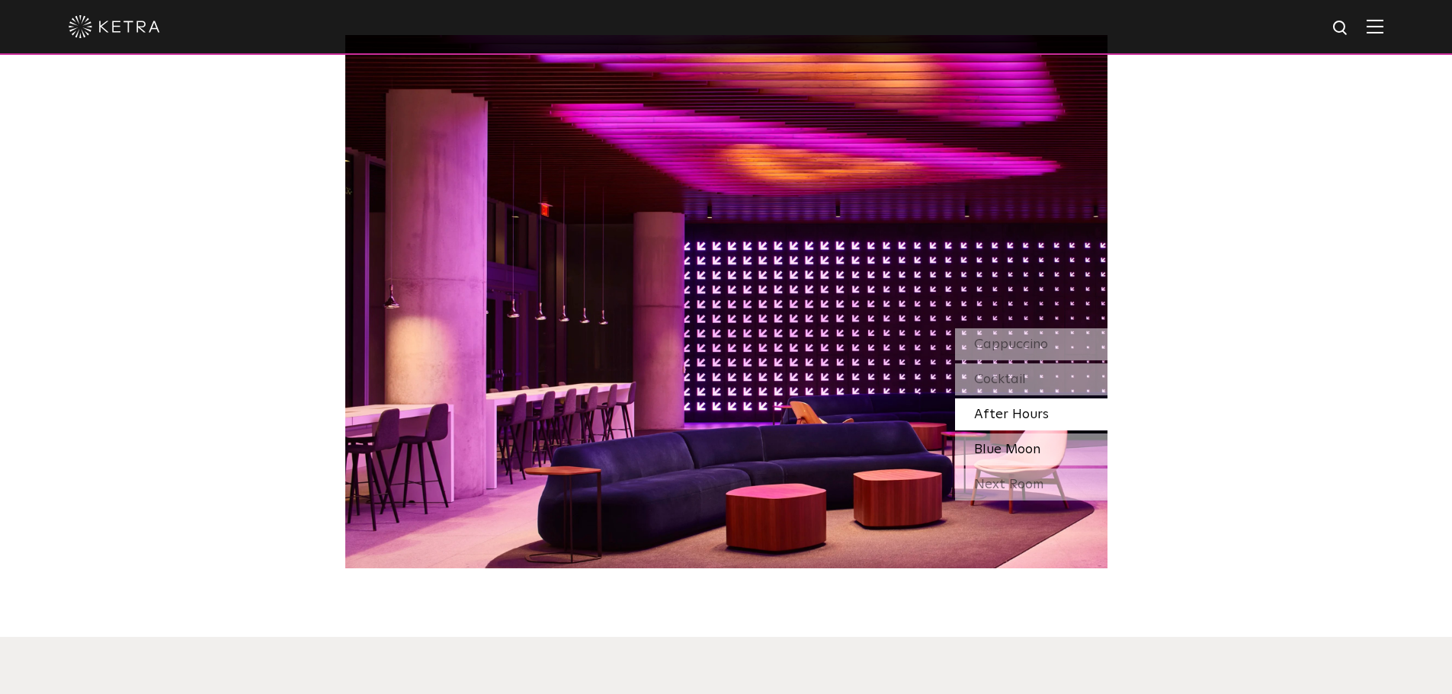
click at [1000, 434] on div "Blue Moon" at bounding box center [1031, 450] width 152 height 32
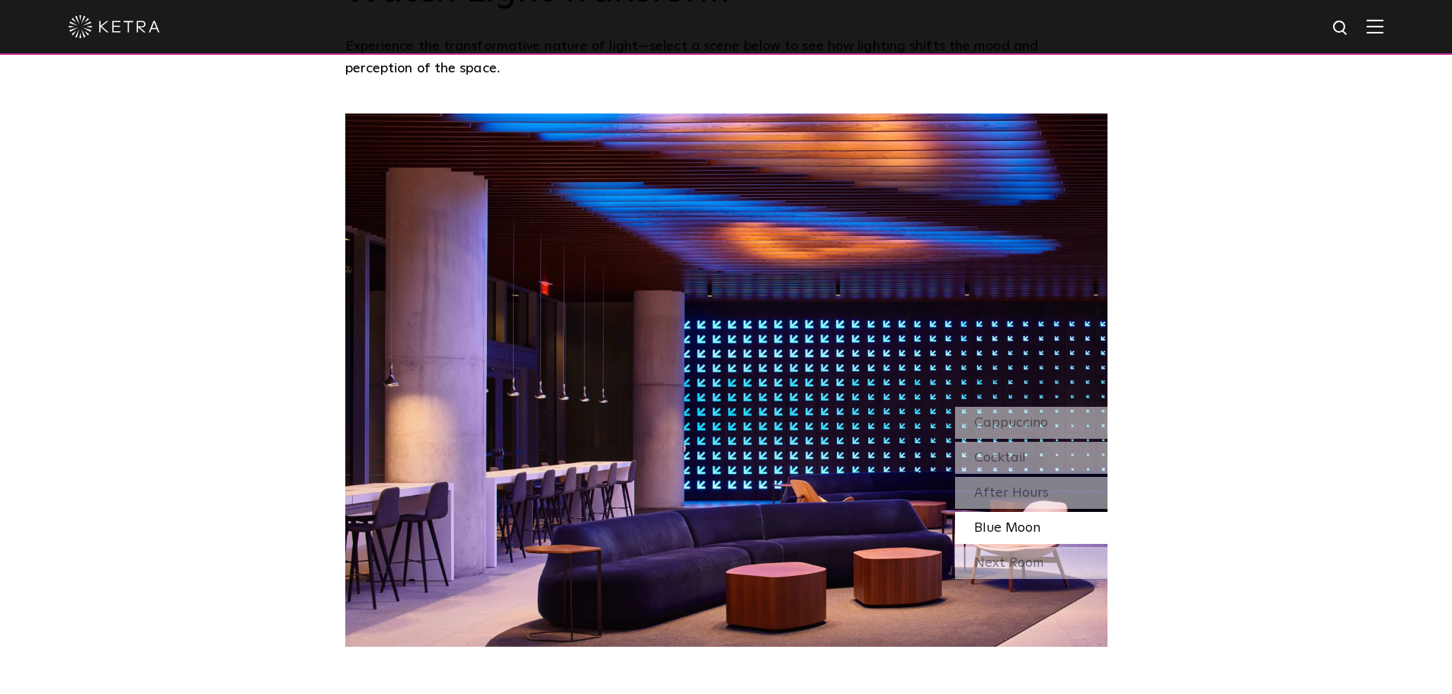
scroll to position [1376, 0]
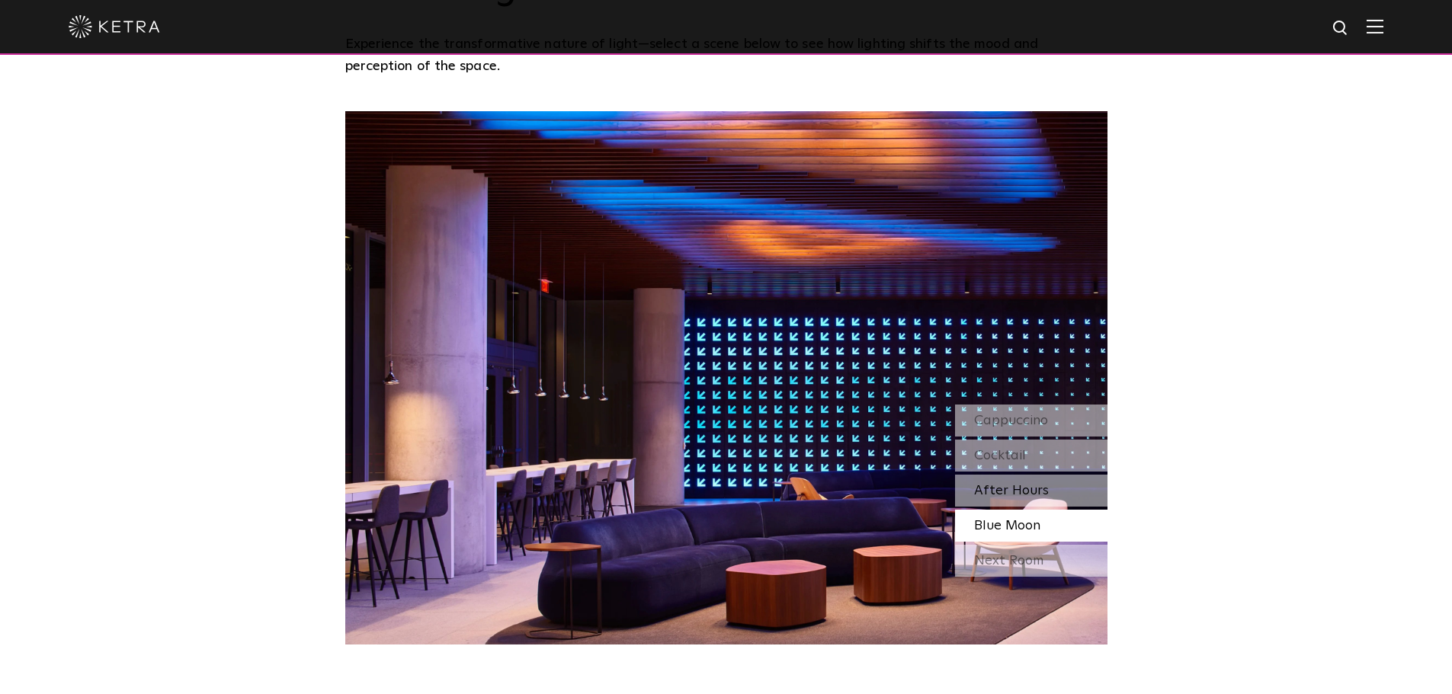
click at [1064, 475] on div "After Hours" at bounding box center [1031, 491] width 152 height 32
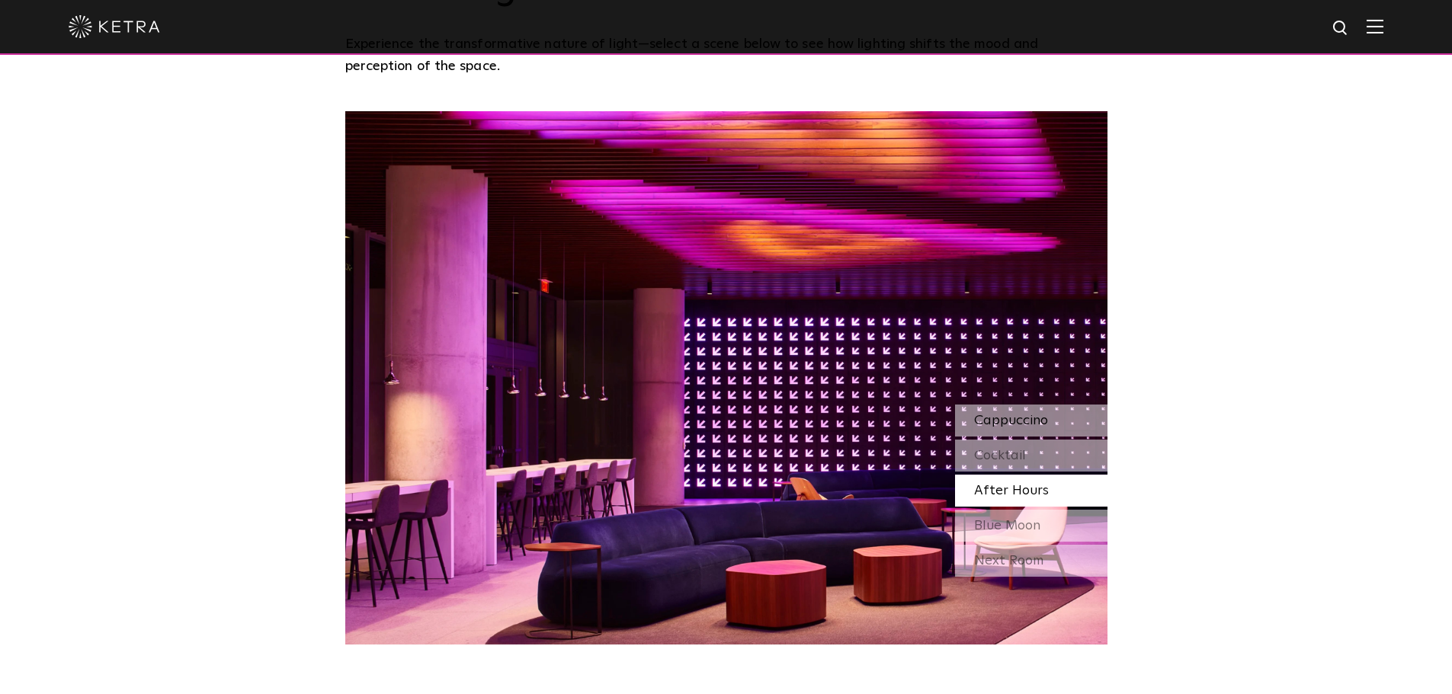
click at [1000, 414] on span "Cappuccino" at bounding box center [1011, 421] width 74 height 14
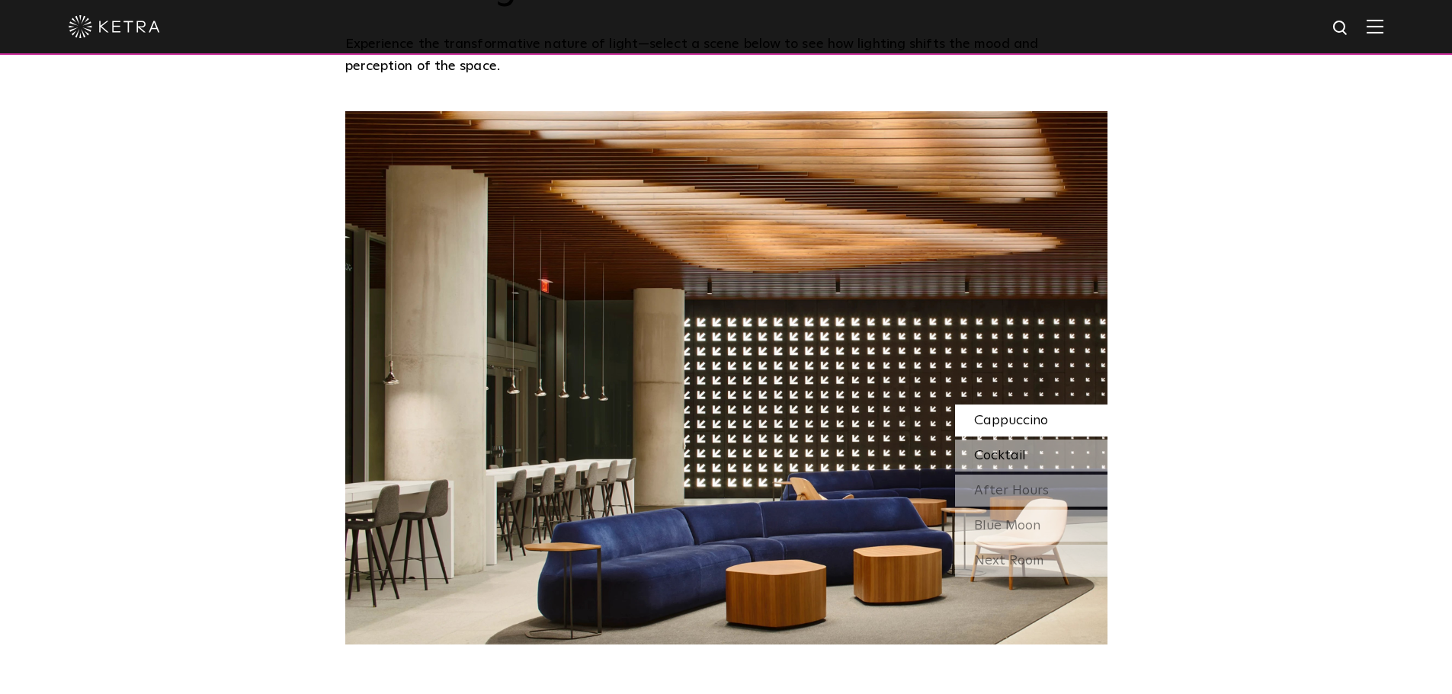
click at [1000, 440] on div "Cocktail" at bounding box center [1031, 456] width 152 height 32
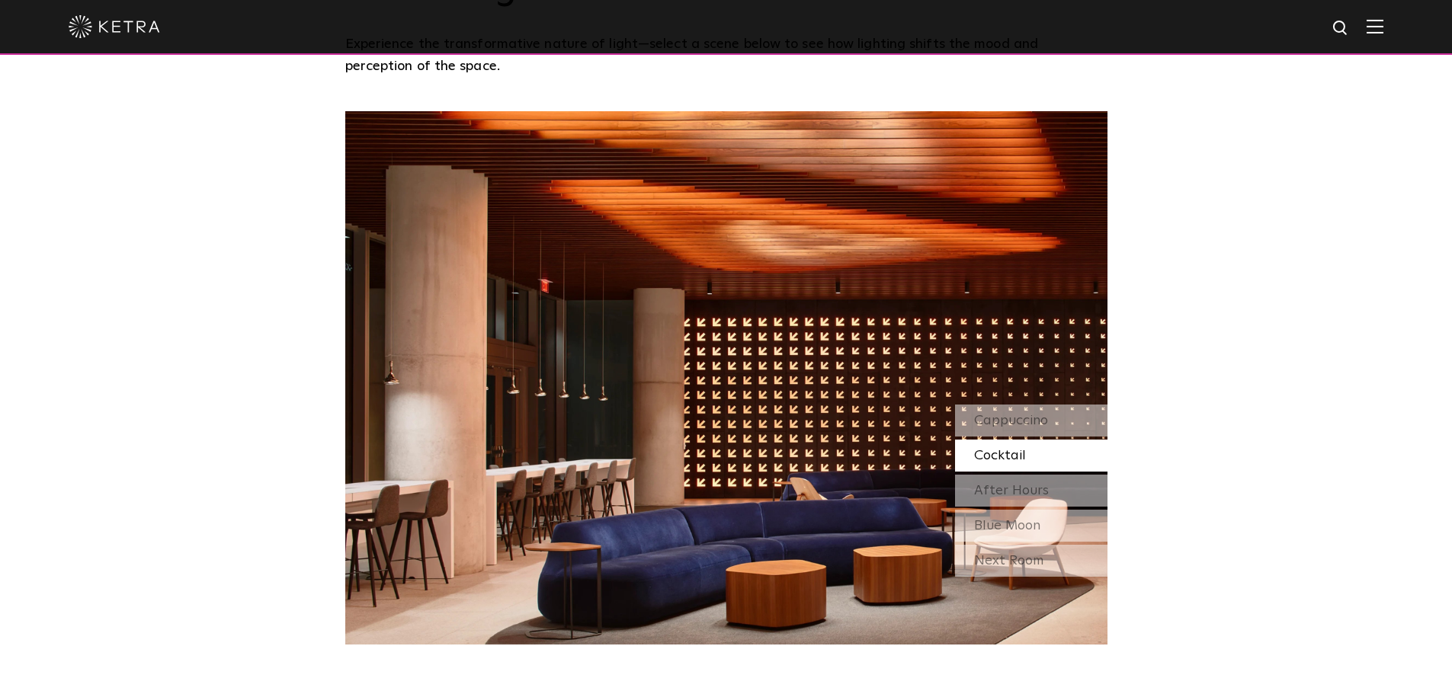
click at [1351, 226] on div "Watch Light Transform Experience the transformative nature of light—select a sc…" at bounding box center [726, 272] width 1452 height 746
